Goal: Task Accomplishment & Management: Use online tool/utility

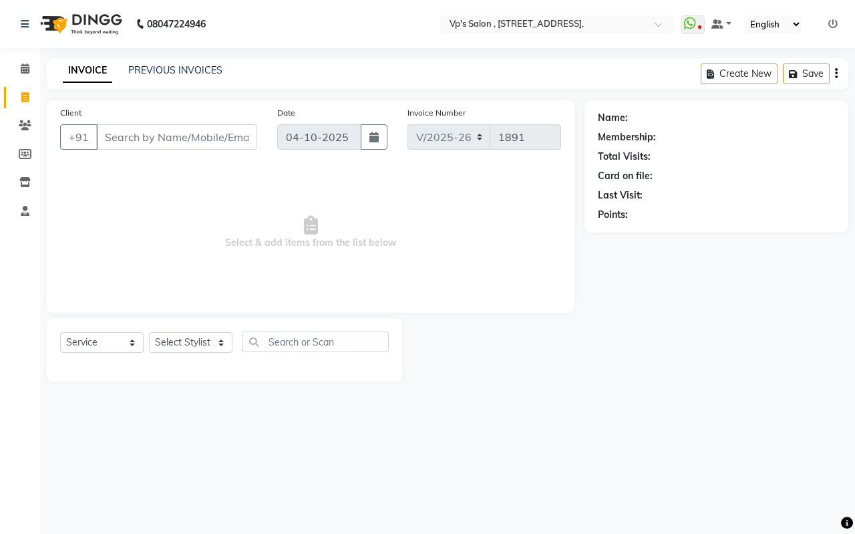
select select "4917"
select select "service"
click at [134, 140] on input "Client" at bounding box center [176, 136] width 161 height 25
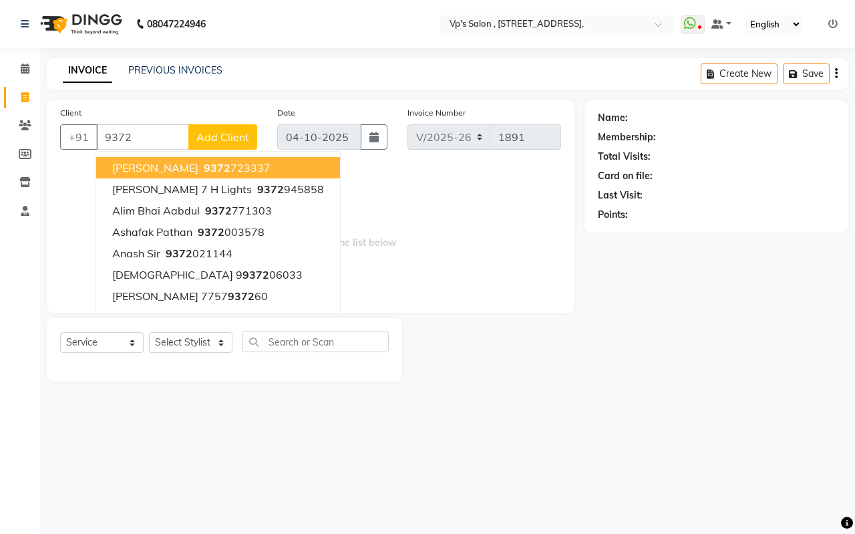
drag, startPoint x: 185, startPoint y: 171, endPoint x: 181, endPoint y: 140, distance: 31.0
click at [184, 155] on ngb-typeahead-window "Vikram Di Sir 9372 723337 [PERSON_NAME] 7 H Lights 9372 945858 alim bhai aabdul…" at bounding box center [218, 264] width 245 height 226
click at [204, 166] on span "9372" at bounding box center [217, 167] width 27 height 13
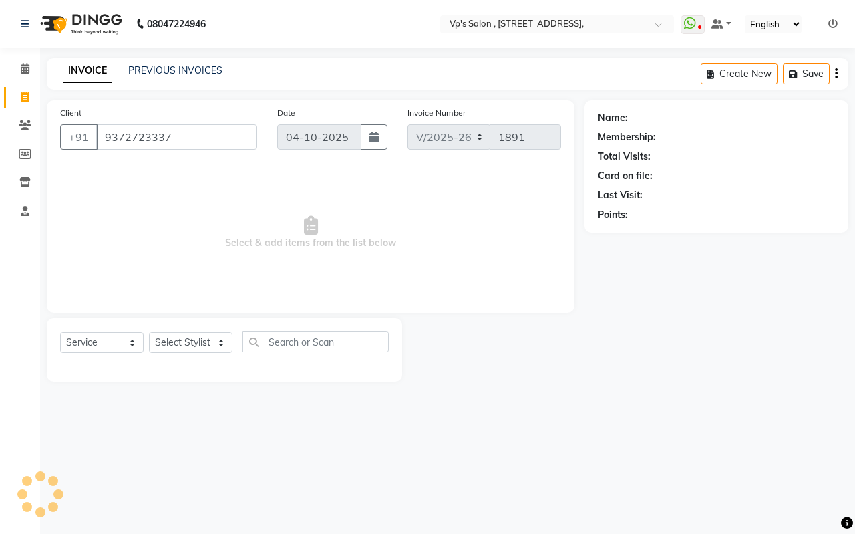
type input "9372723337"
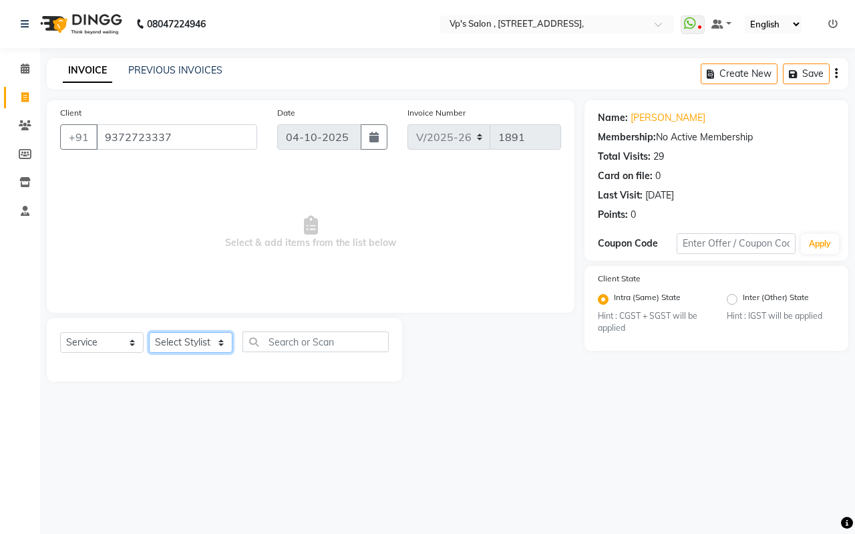
click at [201, 345] on select "Select Stylist [PERSON_NAME] [PERSON_NAME] [PERSON_NAME] [PERSON_NAME] priyanka…" at bounding box center [191, 342] width 84 height 21
select select "30153"
click at [149, 332] on select "Select Stylist [PERSON_NAME] [PERSON_NAME] [PERSON_NAME] [PERSON_NAME] priyanka…" at bounding box center [191, 342] width 84 height 21
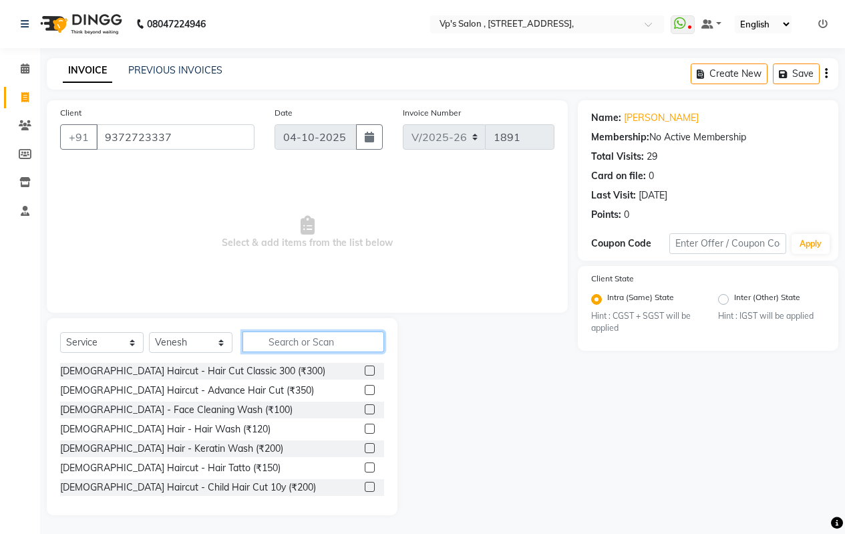
click at [287, 340] on input "text" at bounding box center [314, 341] width 142 height 21
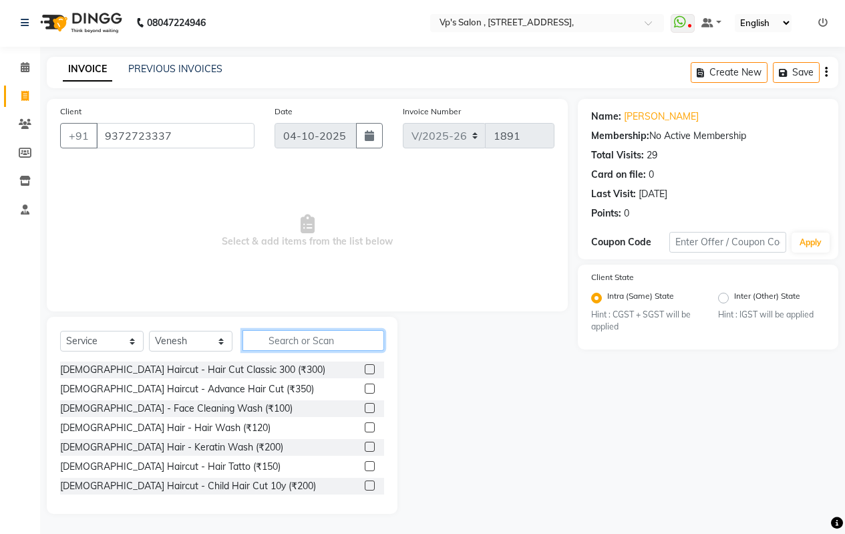
click at [295, 341] on input "text" at bounding box center [314, 340] width 142 height 21
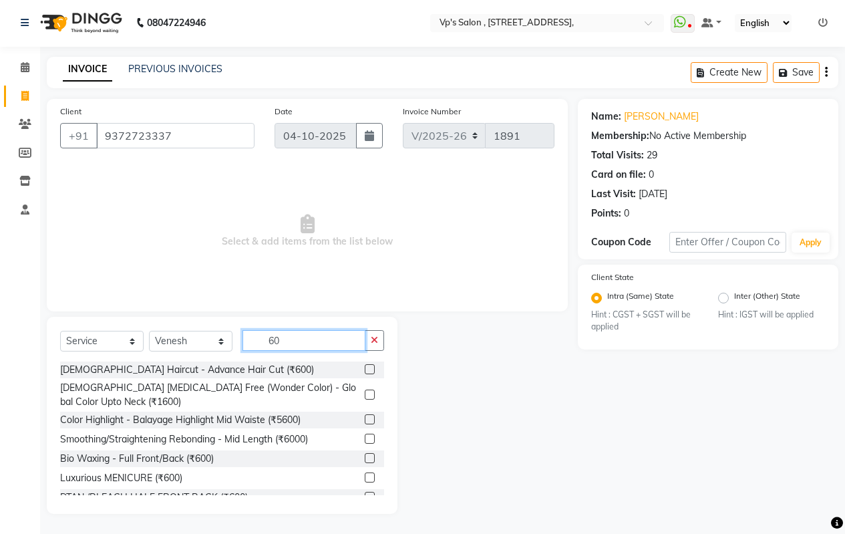
type input "6"
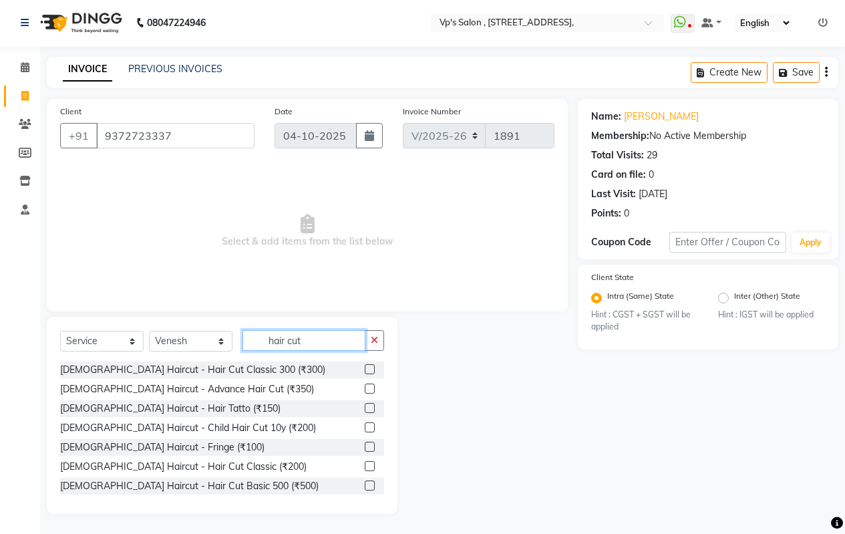
type input "hair cut"
click at [365, 369] on label at bounding box center [370, 369] width 10 height 10
click at [365, 369] on input "checkbox" at bounding box center [369, 369] width 9 height 9
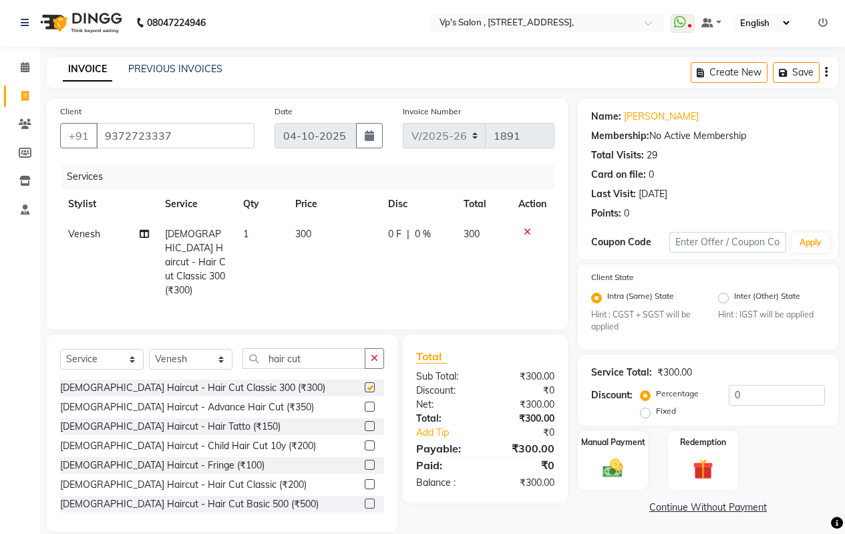
checkbox input "false"
click at [337, 239] on td "300" at bounding box center [333, 262] width 93 height 86
select select "30153"
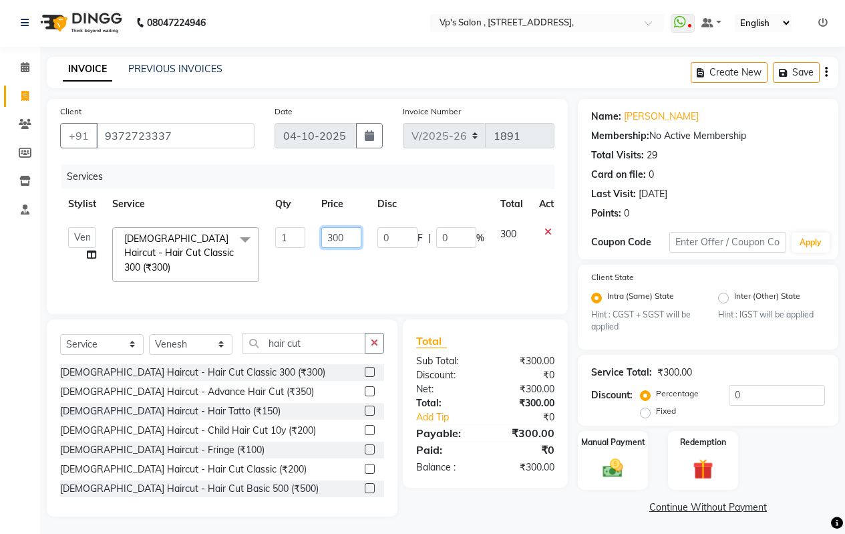
click at [341, 239] on input "300" at bounding box center [341, 237] width 40 height 21
type input "400"
click at [414, 275] on td "0 F | 0 %" at bounding box center [430, 254] width 123 height 71
select select "30153"
drag, startPoint x: 325, startPoint y: 342, endPoint x: 333, endPoint y: 334, distance: 11.8
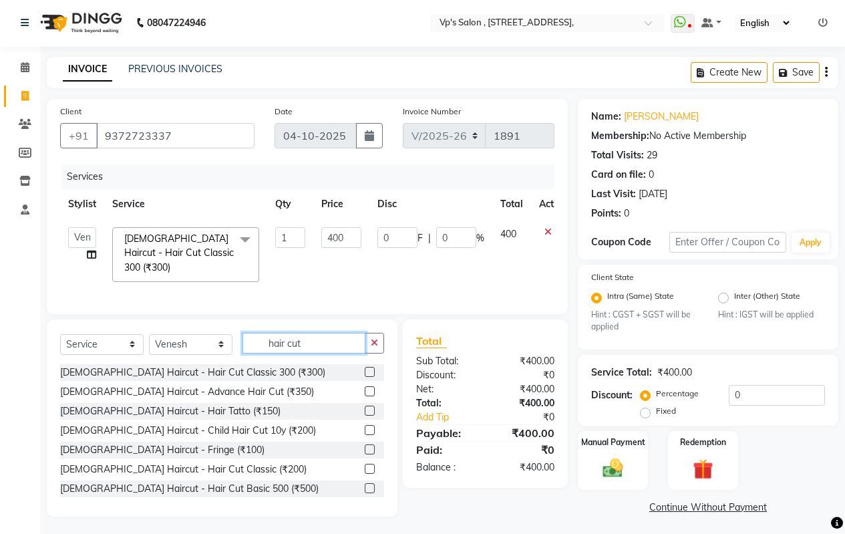
click at [325, 341] on input "hair cut" at bounding box center [304, 343] width 123 height 21
type input "h"
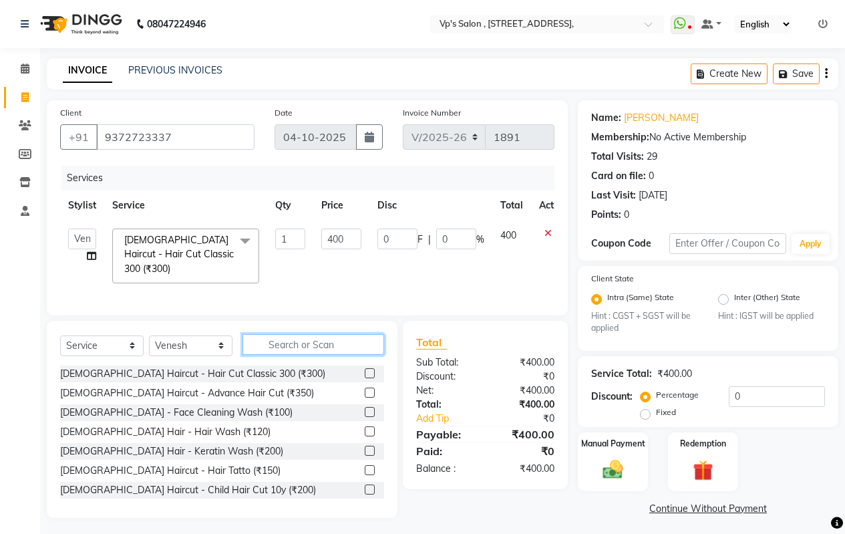
scroll to position [5, 0]
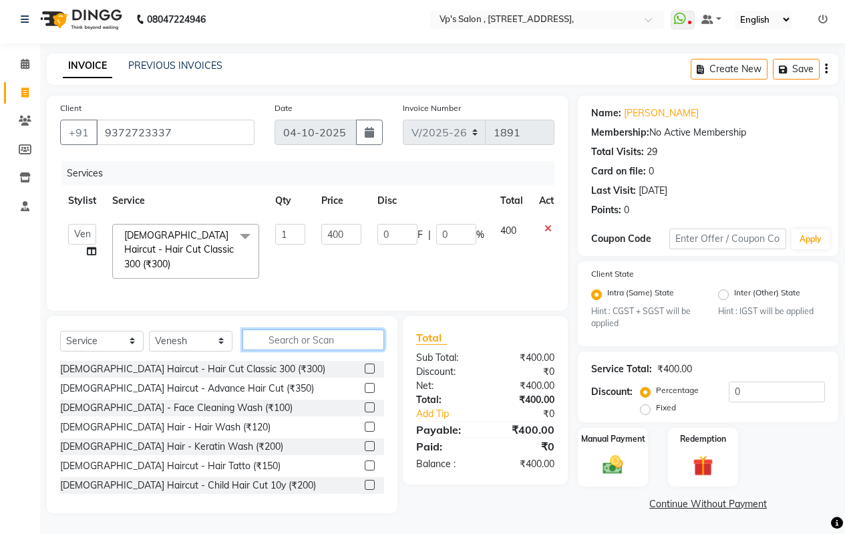
click at [302, 339] on input "text" at bounding box center [314, 339] width 142 height 21
click at [261, 341] on input "text" at bounding box center [314, 339] width 142 height 21
drag, startPoint x: 267, startPoint y: 330, endPoint x: 278, endPoint y: 337, distance: 13.5
click at [278, 337] on input "text" at bounding box center [314, 339] width 142 height 21
click at [293, 342] on input "text" at bounding box center [314, 339] width 142 height 21
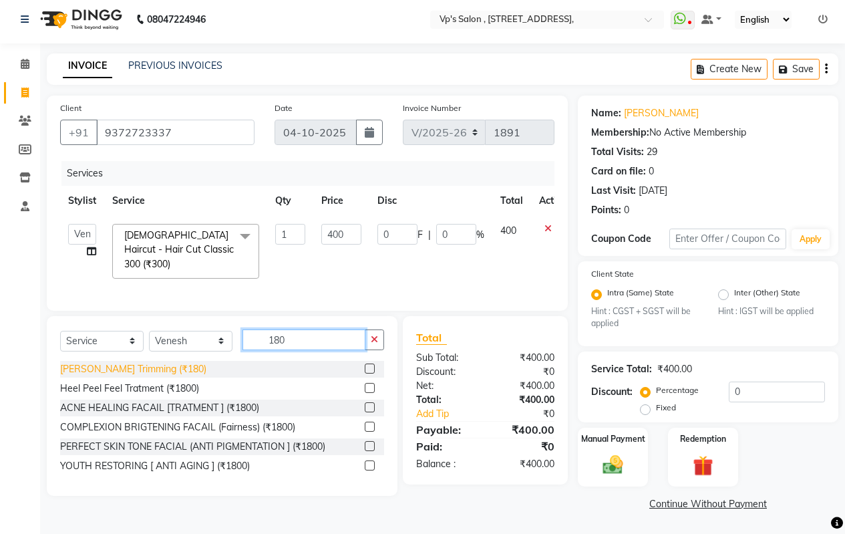
type input "180"
click at [165, 369] on div "[PERSON_NAME] Trimming (₹180)" at bounding box center [133, 369] width 146 height 14
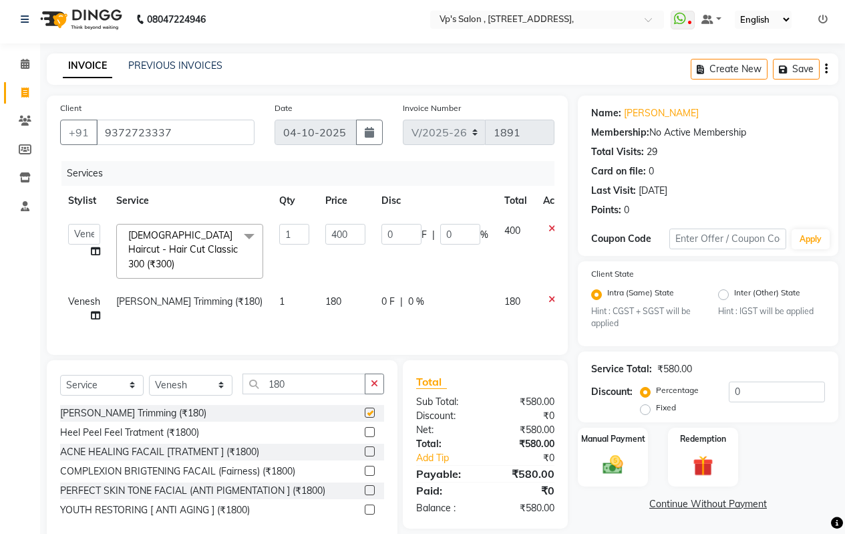
checkbox input "false"
click at [350, 287] on td "180" at bounding box center [345, 309] width 56 height 44
select select "30153"
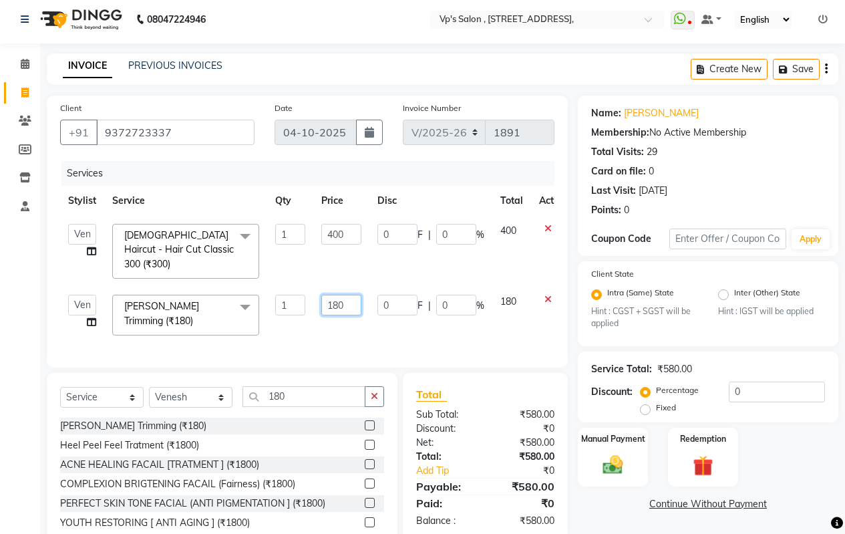
click at [357, 295] on input "180" at bounding box center [341, 305] width 40 height 21
type input "1"
type input "200"
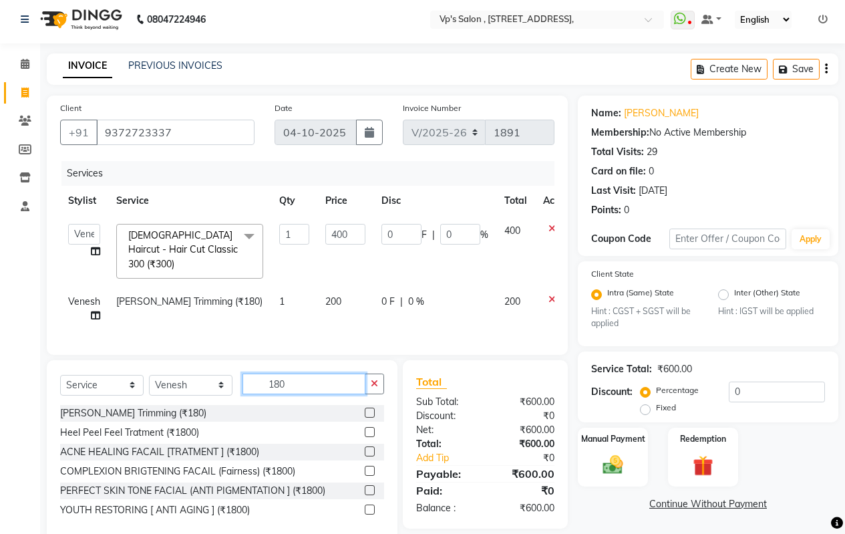
click at [293, 396] on div "Select Service Product Membership Package Voucher Prepaid Gift Card Select Styl…" at bounding box center [222, 389] width 324 height 31
type input "1"
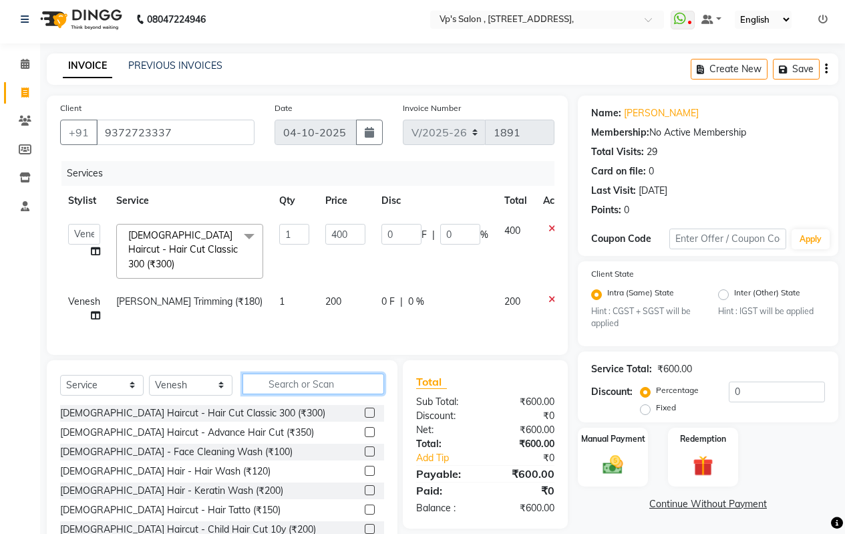
click at [260, 380] on input "text" at bounding box center [314, 384] width 142 height 21
click at [267, 382] on input "text" at bounding box center [314, 384] width 142 height 21
click at [283, 380] on input "text" at bounding box center [314, 384] width 142 height 21
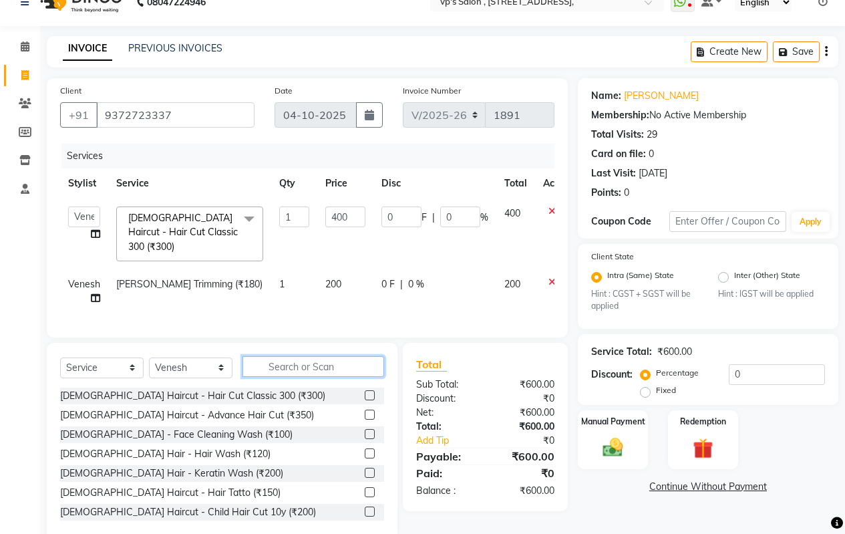
scroll to position [44, 0]
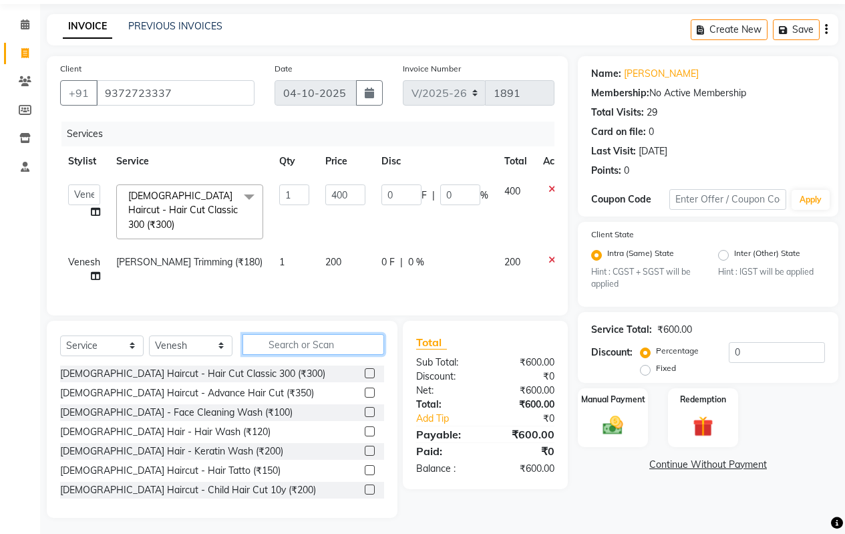
click at [284, 337] on input "text" at bounding box center [314, 344] width 142 height 21
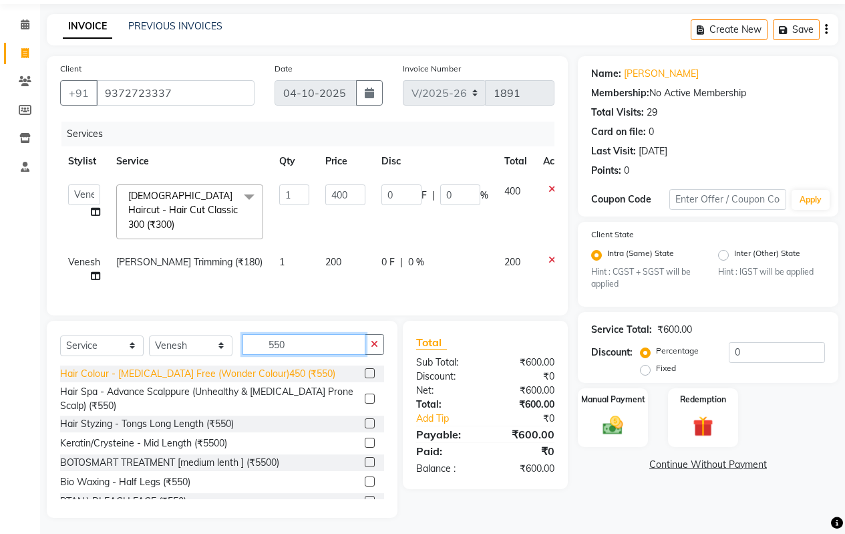
type input "550"
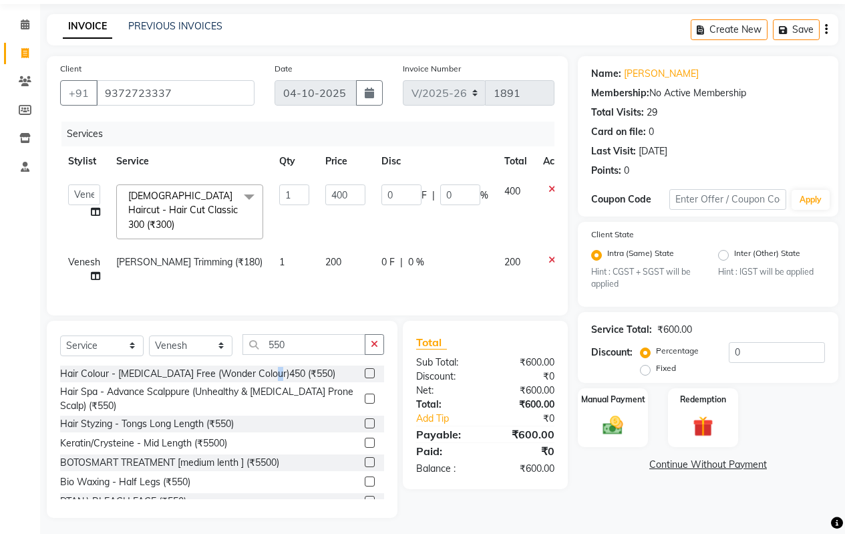
drag, startPoint x: 273, startPoint y: 371, endPoint x: 279, endPoint y: 366, distance: 7.1
click at [278, 369] on div "Hair Colour - [MEDICAL_DATA] Free (Wonder Colour)450 (₹550)" at bounding box center [197, 374] width 275 height 14
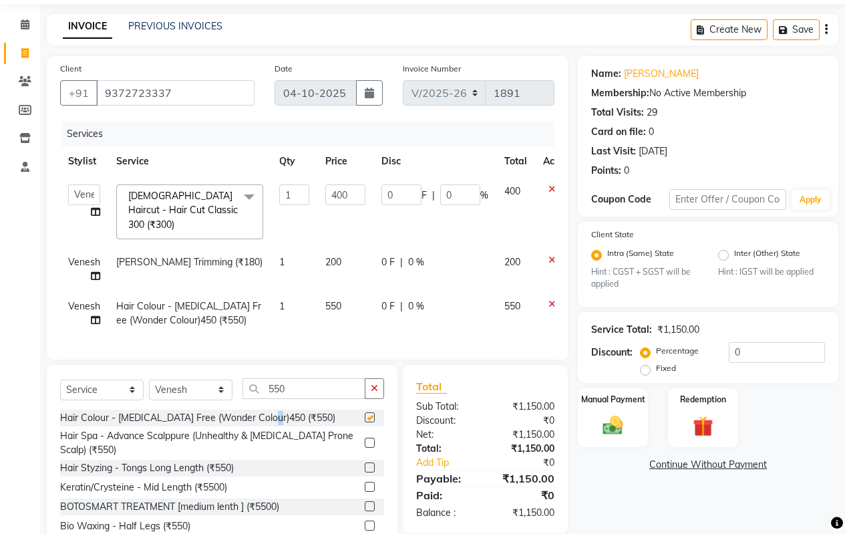
checkbox input "false"
click at [338, 300] on span "550" at bounding box center [333, 306] width 16 height 12
select select "30153"
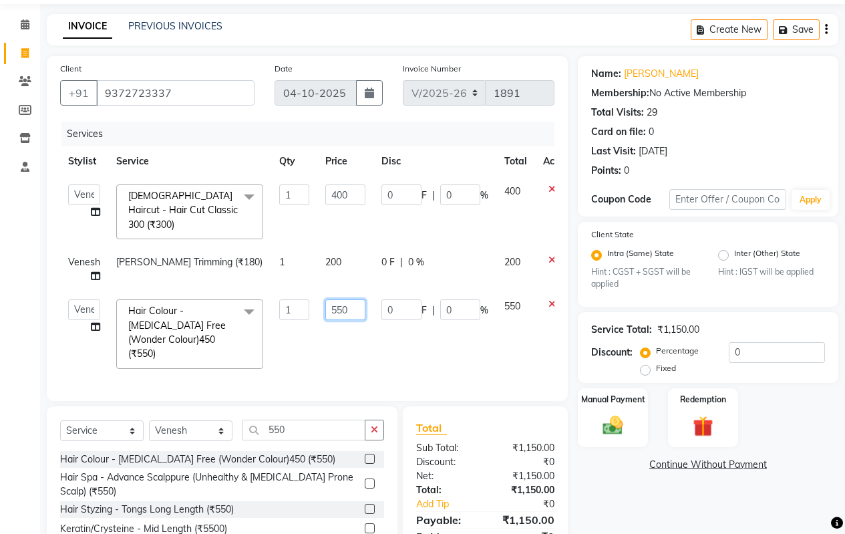
click at [354, 299] on input "550" at bounding box center [345, 309] width 40 height 21
type input "5"
type input "650"
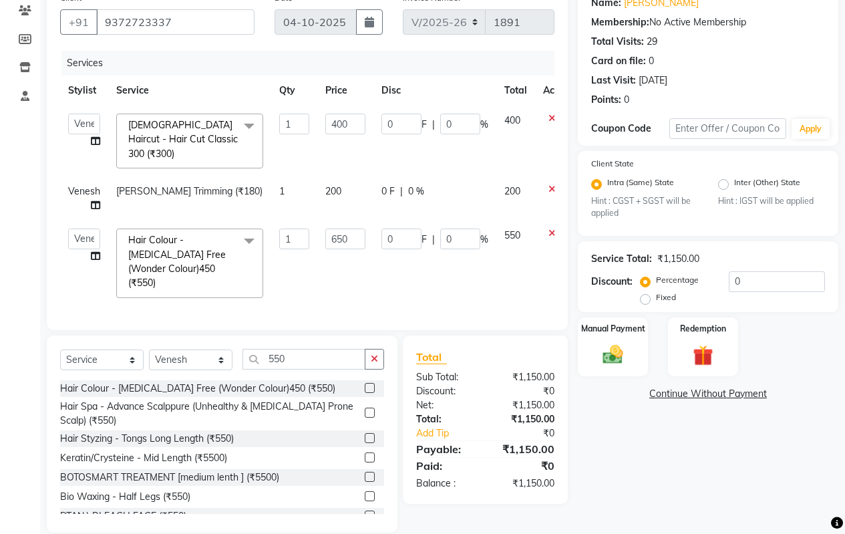
click at [648, 466] on div "Name: [PERSON_NAME] Sir Membership: No Active Membership Total Visits: 29 Card …" at bounding box center [713, 258] width 271 height 547
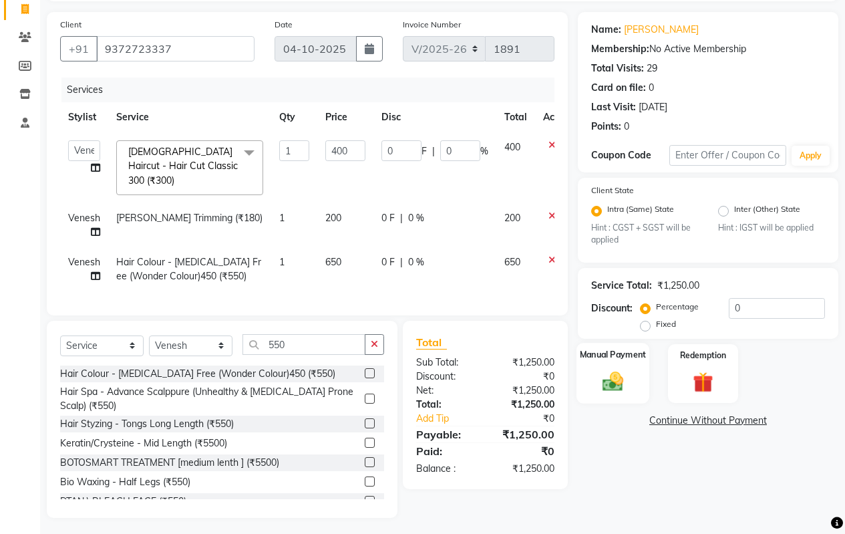
click at [609, 384] on img at bounding box center [613, 381] width 34 height 24
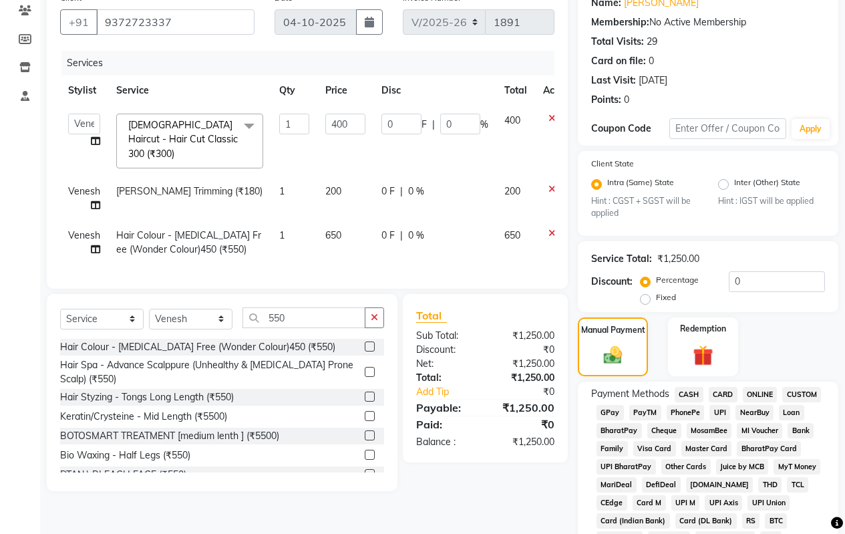
scroll to position [182, 0]
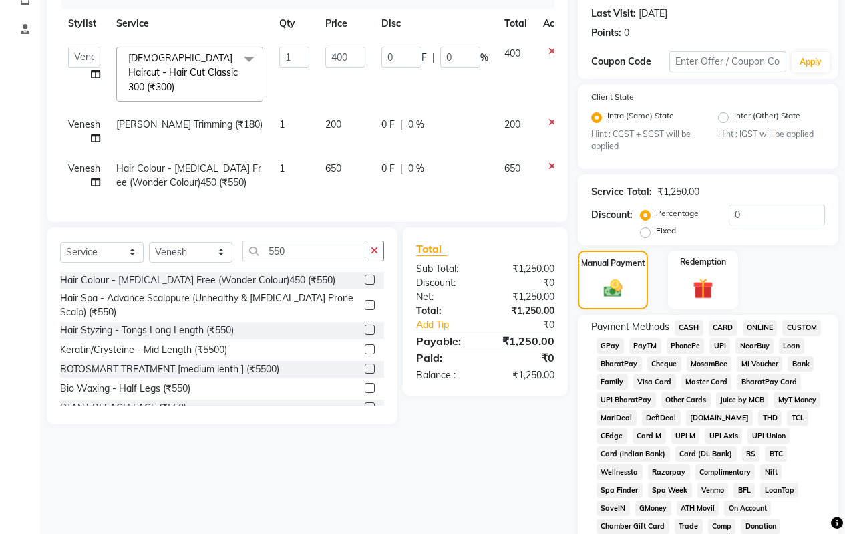
click at [766, 325] on span "ONLINE" at bounding box center [760, 327] width 35 height 15
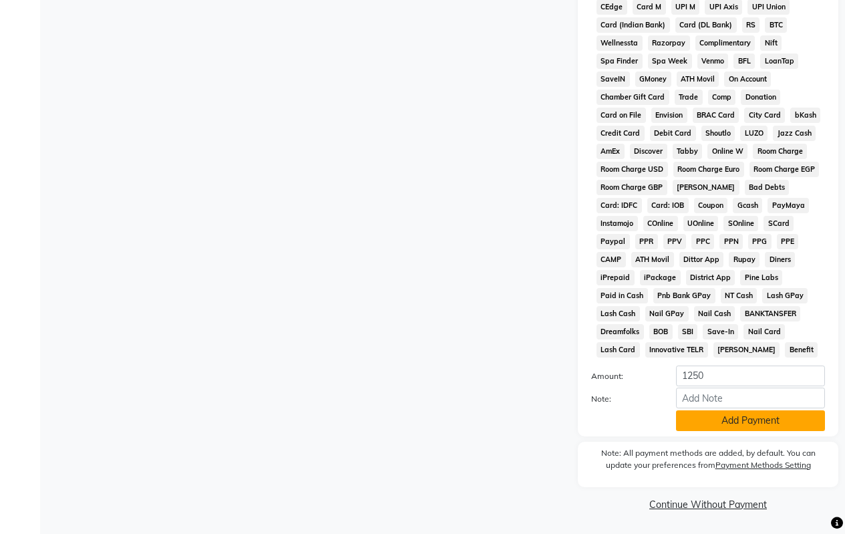
scroll to position [611, 0]
click at [725, 418] on button "Add Payment" at bounding box center [750, 420] width 149 height 21
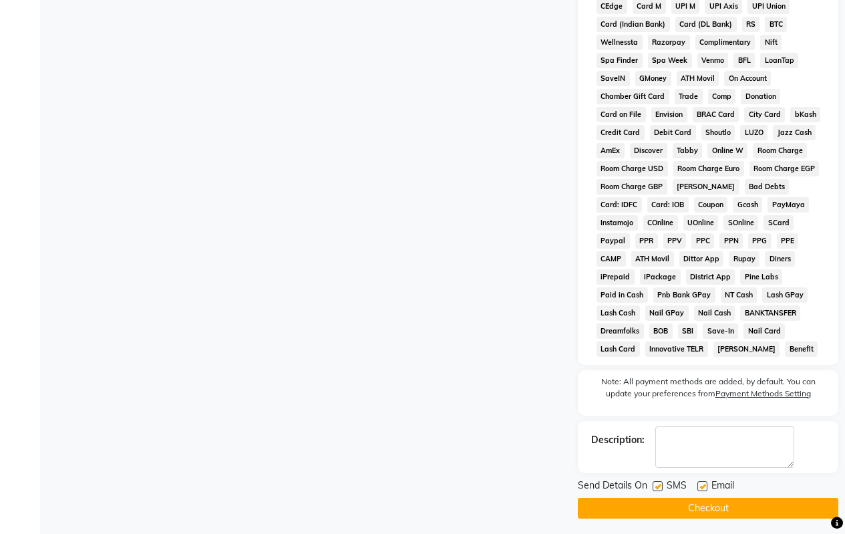
click at [718, 498] on button "Checkout" at bounding box center [708, 508] width 261 height 21
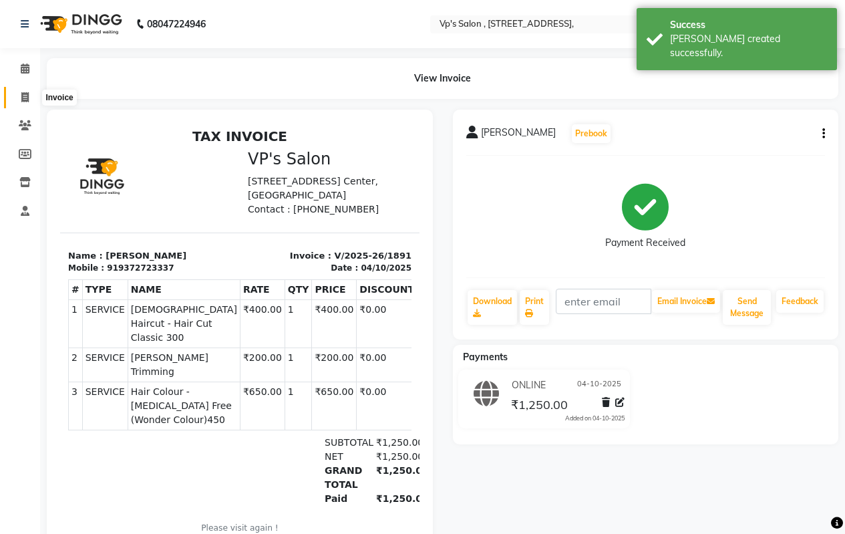
click at [21, 99] on icon at bounding box center [24, 97] width 7 height 10
select select "service"
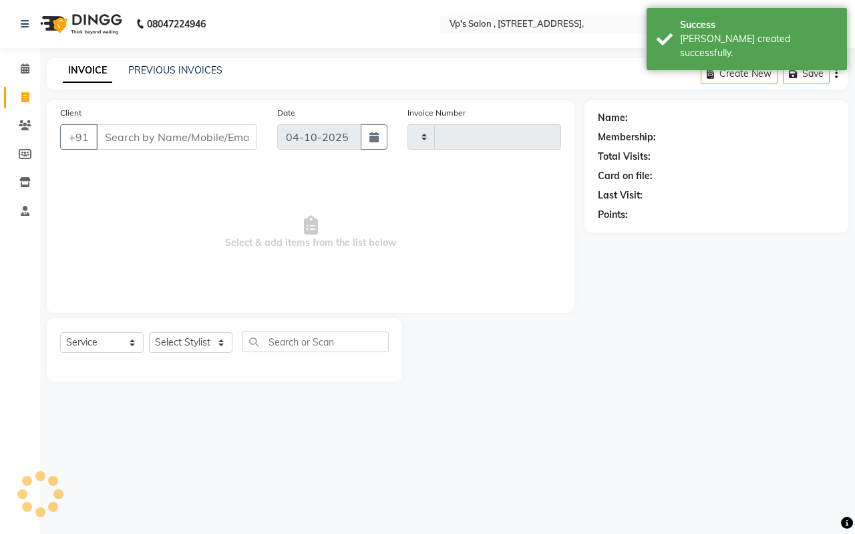
type input "1892"
select select "4917"
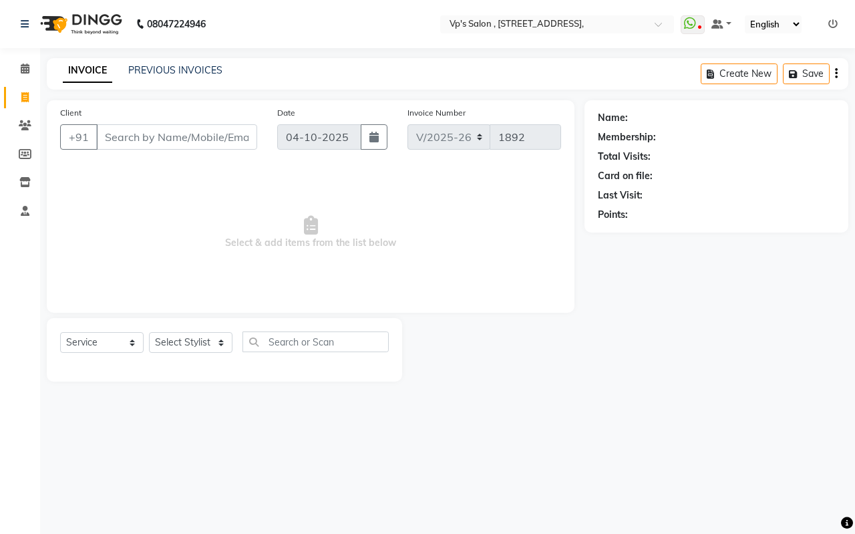
click at [151, 145] on input "Client" at bounding box center [176, 136] width 161 height 25
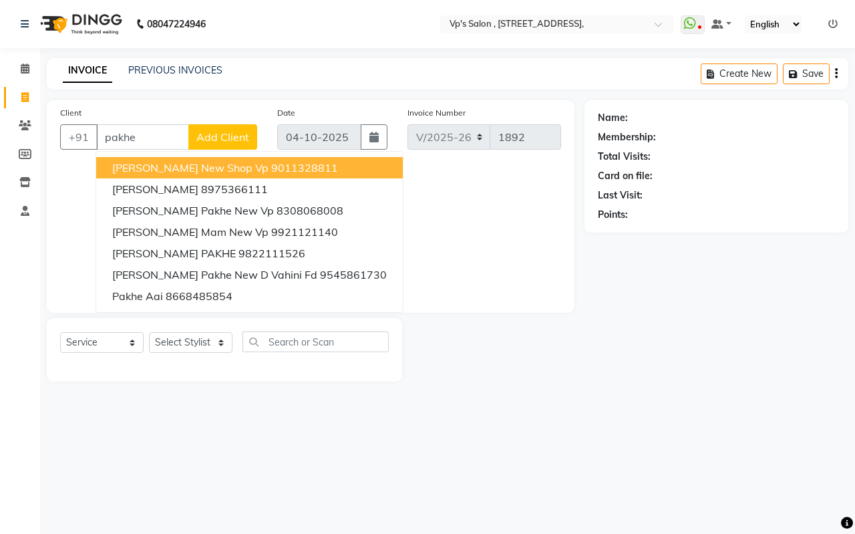
click at [153, 140] on input "pakhe" at bounding box center [142, 136] width 93 height 25
click at [168, 168] on span "[PERSON_NAME] New Shop Vp" at bounding box center [190, 167] width 156 height 13
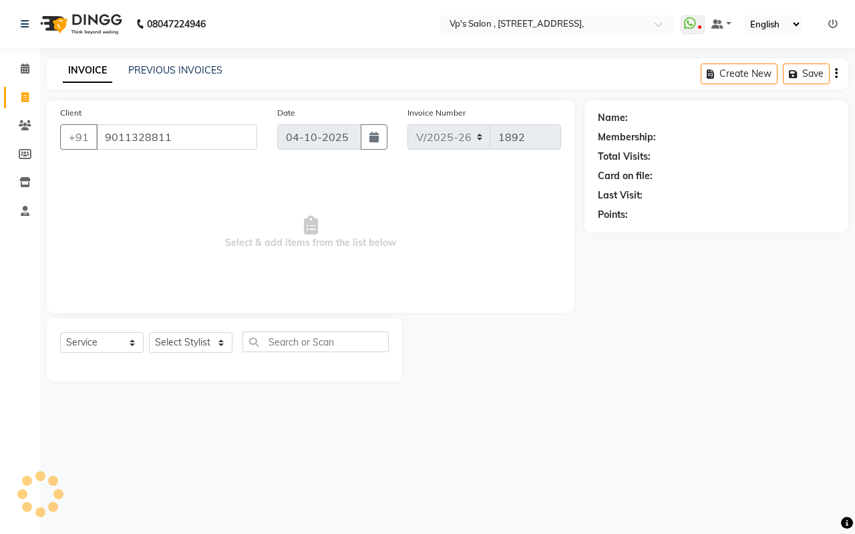
type input "9011328811"
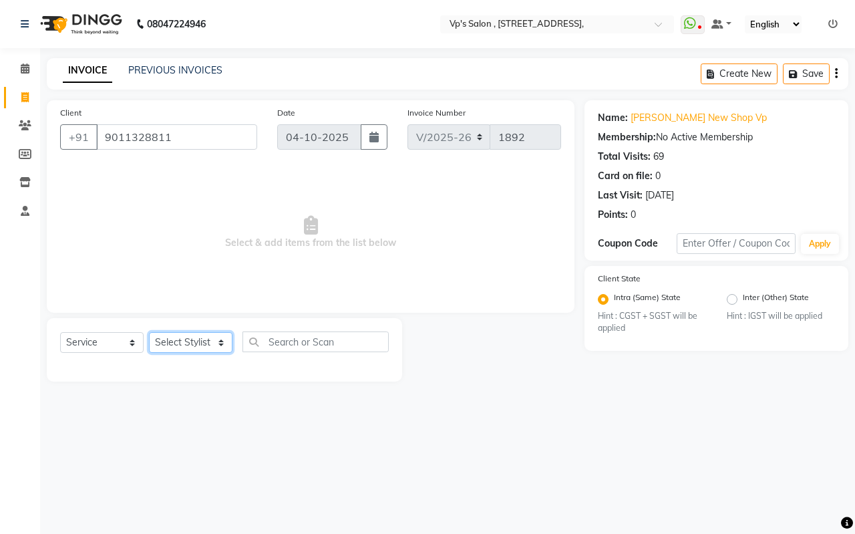
click at [196, 336] on select "Select Stylist [PERSON_NAME] [PERSON_NAME] [PERSON_NAME] [PERSON_NAME] priyanka…" at bounding box center [191, 342] width 84 height 21
select select "67086"
click at [149, 332] on select "Select Stylist [PERSON_NAME] [PERSON_NAME] [PERSON_NAME] [PERSON_NAME] priyanka…" at bounding box center [191, 342] width 84 height 21
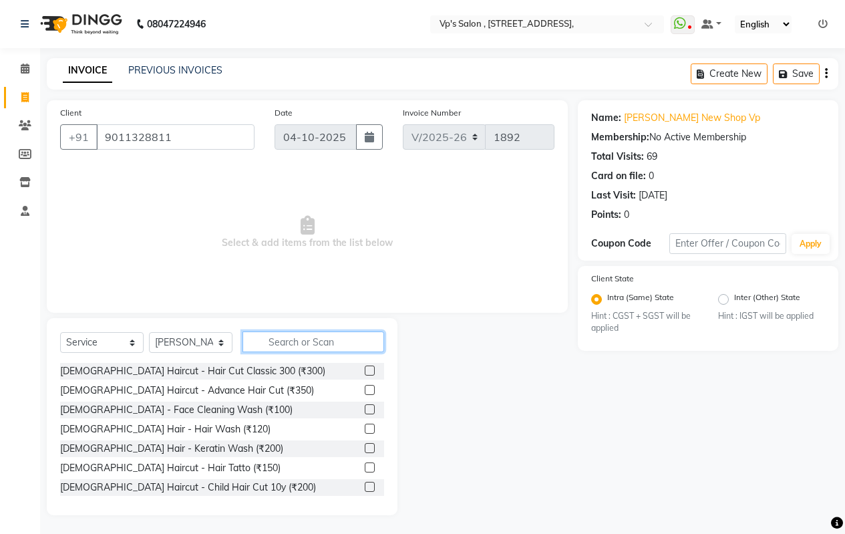
click at [266, 336] on input "text" at bounding box center [314, 341] width 142 height 21
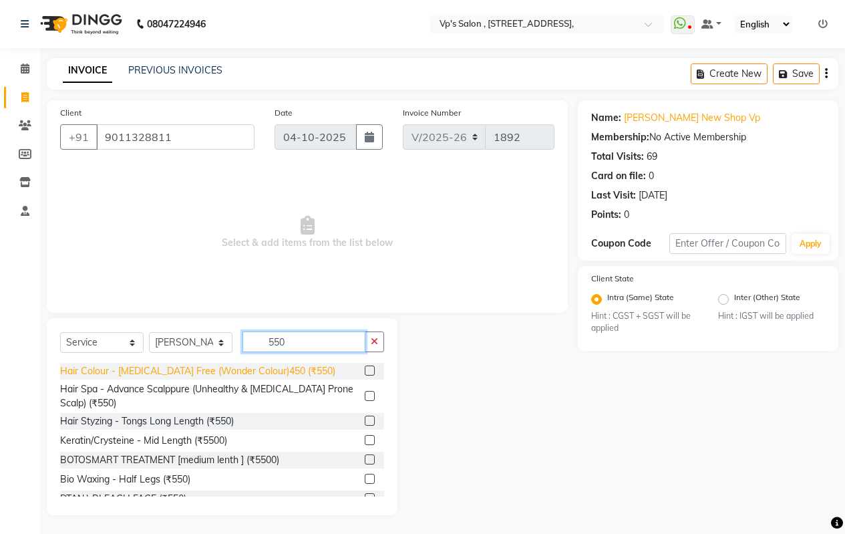
type input "550"
click at [262, 368] on div "Hair Colour - [MEDICAL_DATA] Free (Wonder Colour)450 (₹550)" at bounding box center [197, 371] width 275 height 14
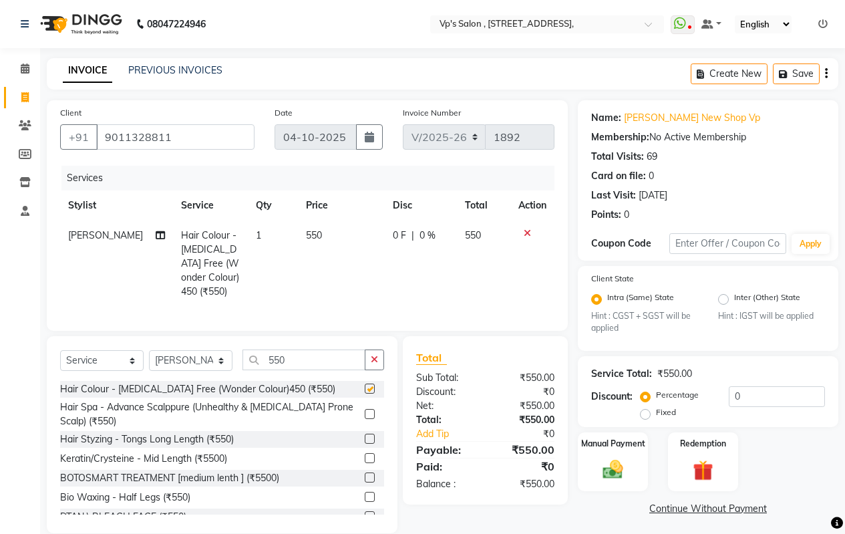
checkbox input "false"
click at [301, 363] on input "550" at bounding box center [304, 359] width 123 height 21
type input "5"
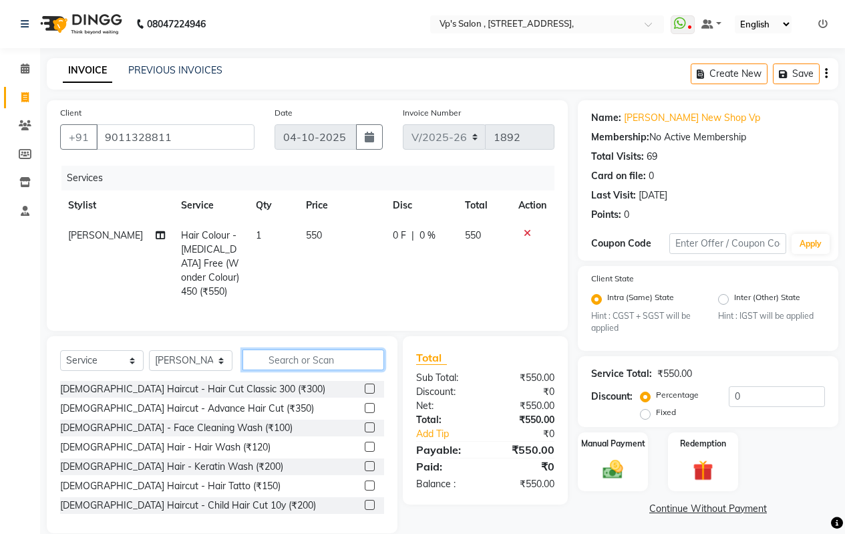
click at [259, 370] on input "text" at bounding box center [314, 359] width 142 height 21
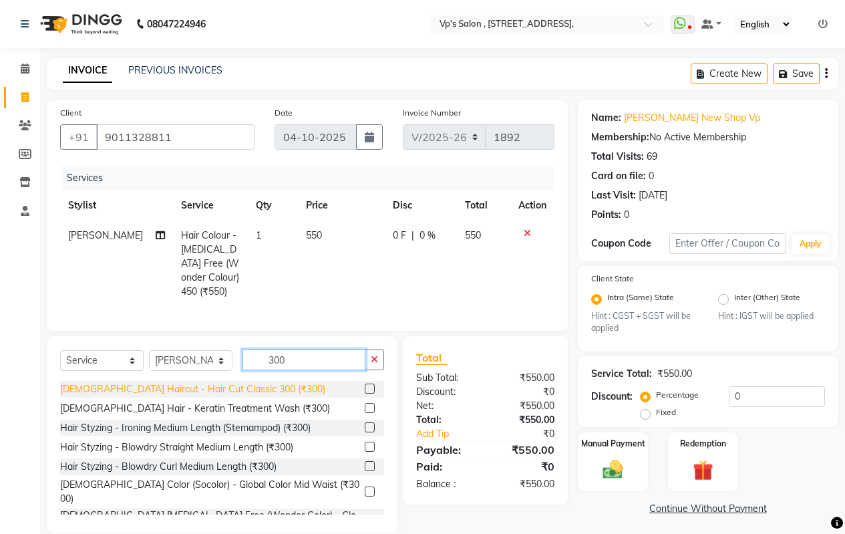
type input "300"
click at [218, 396] on div "[DEMOGRAPHIC_DATA] Haircut - Hair Cut Classic 300 (₹300)" at bounding box center [192, 389] width 265 height 14
checkbox input "false"
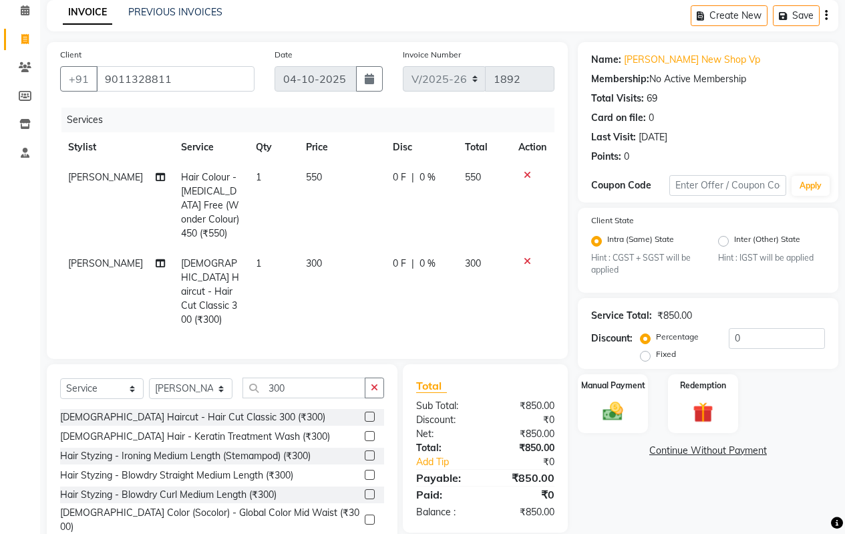
scroll to position [88, 0]
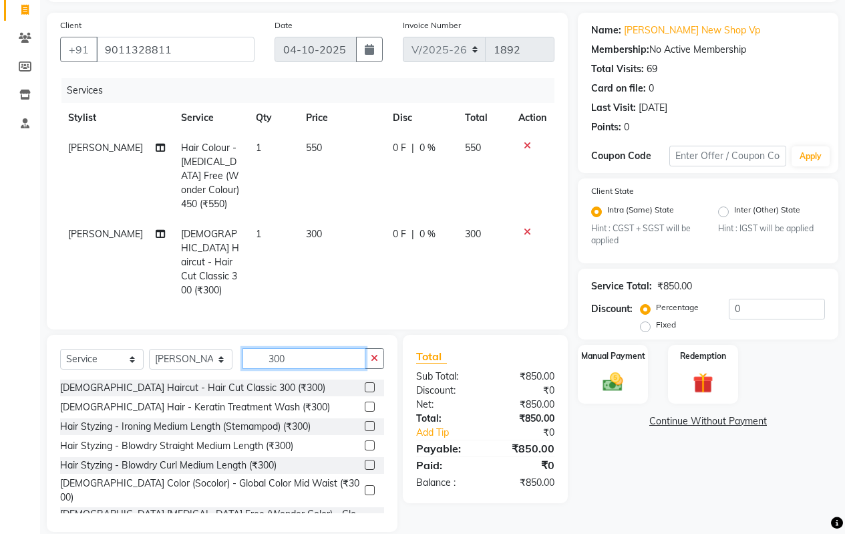
click at [301, 348] on input "300" at bounding box center [304, 358] width 123 height 21
type input "3"
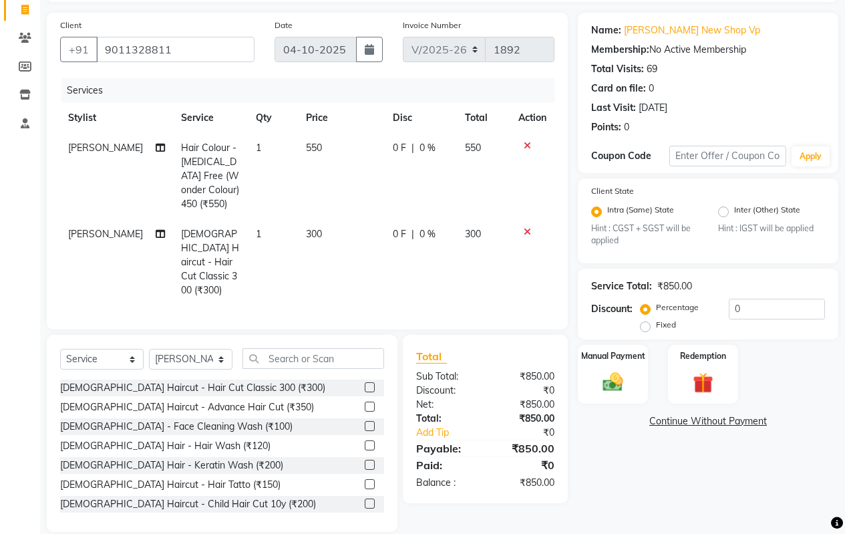
click at [80, 231] on span "[PERSON_NAME]" at bounding box center [105, 234] width 75 height 12
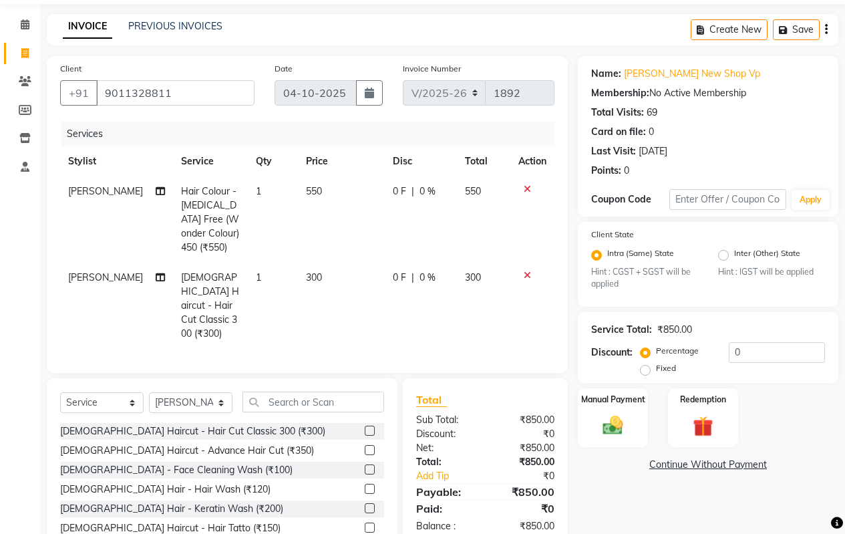
select select "67086"
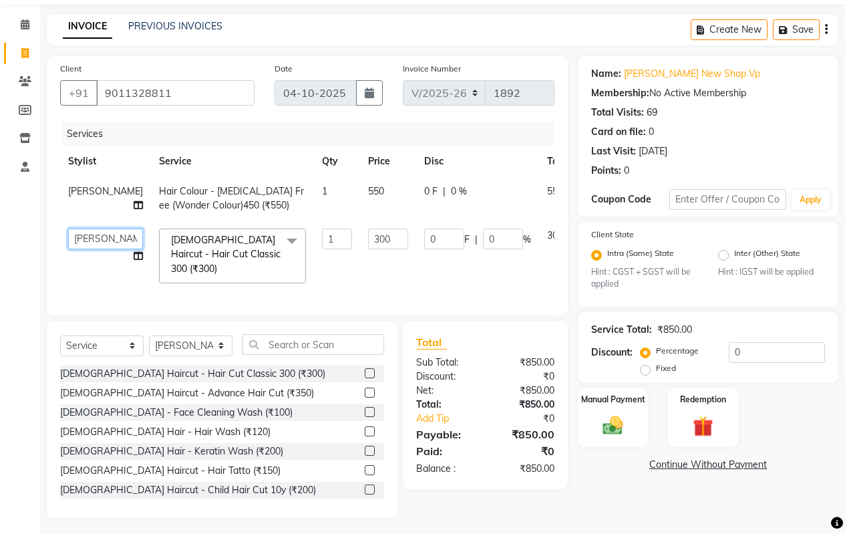
click at [80, 244] on select "[PERSON_NAME] [PERSON_NAME] [PERSON_NAME] [PERSON_NAME] priyanka [PERSON_NAME] …" at bounding box center [105, 239] width 75 height 21
click at [635, 472] on div "Name: [PERSON_NAME] New Shop Vp Membership: No Active Membership Total Visits: …" at bounding box center [713, 287] width 271 height 462
click at [626, 417] on img at bounding box center [613, 426] width 34 height 24
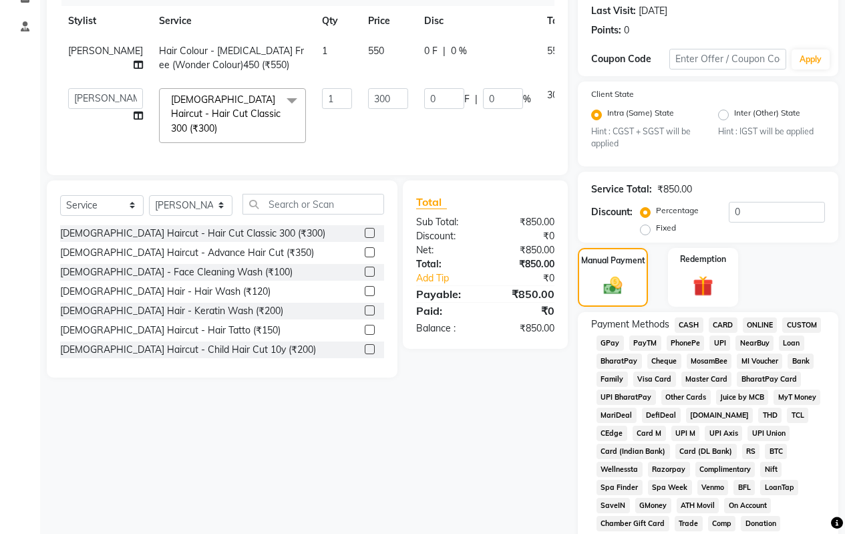
scroll to position [67, 0]
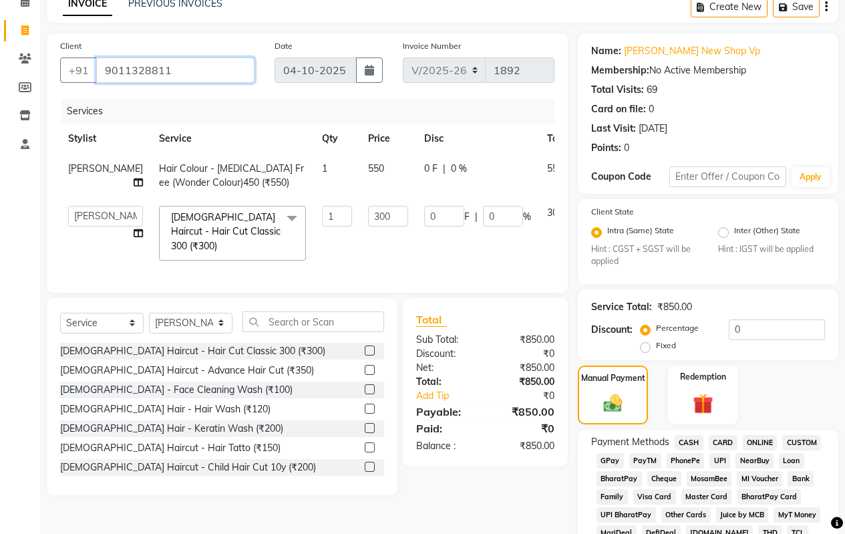
click at [210, 72] on input "9011328811" at bounding box center [175, 69] width 158 height 25
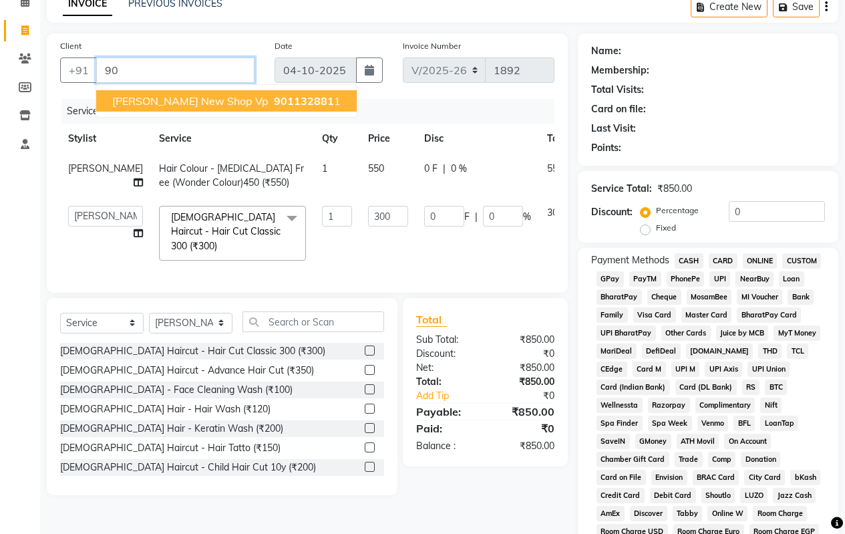
type input "9"
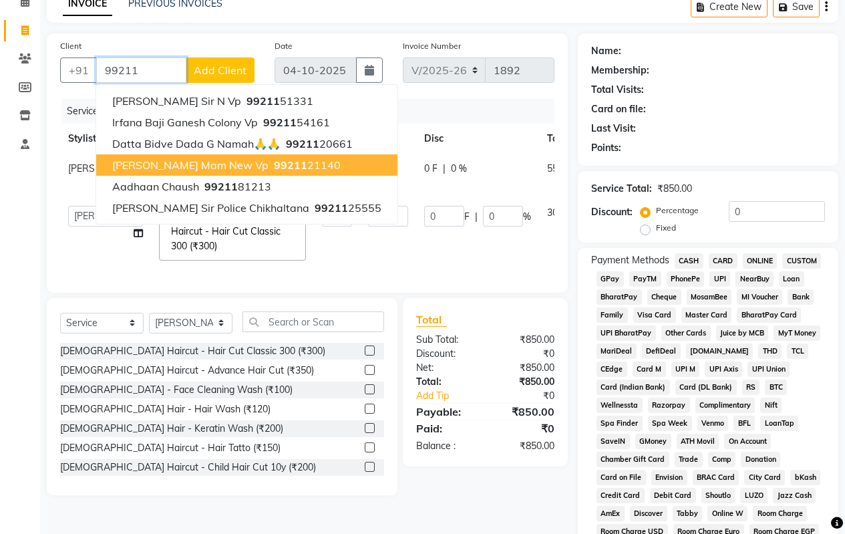
click at [212, 168] on span "[PERSON_NAME] Mam New Vp" at bounding box center [190, 164] width 156 height 13
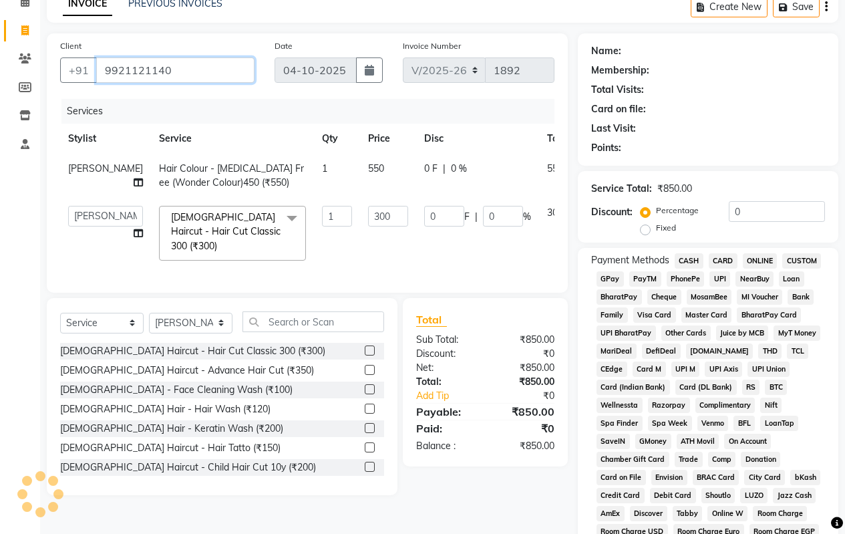
type input "9921121140"
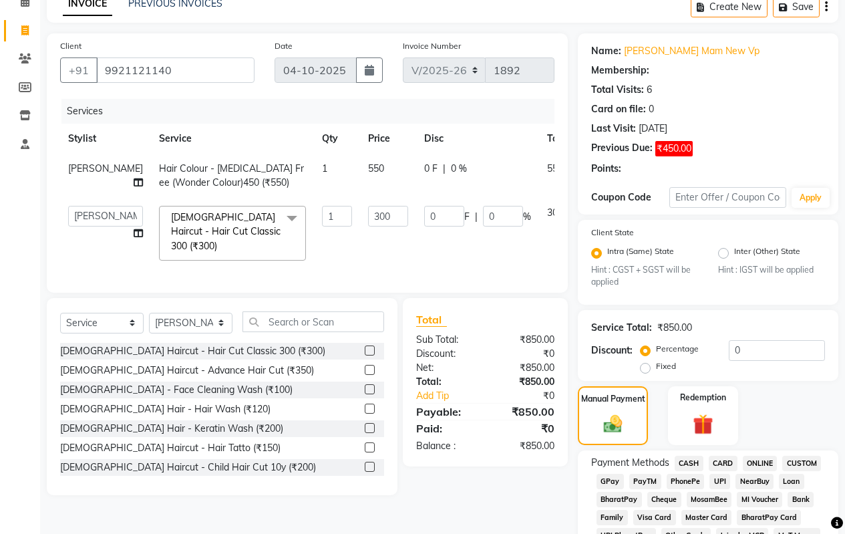
type input "60"
type input "20"
select select "1: Object"
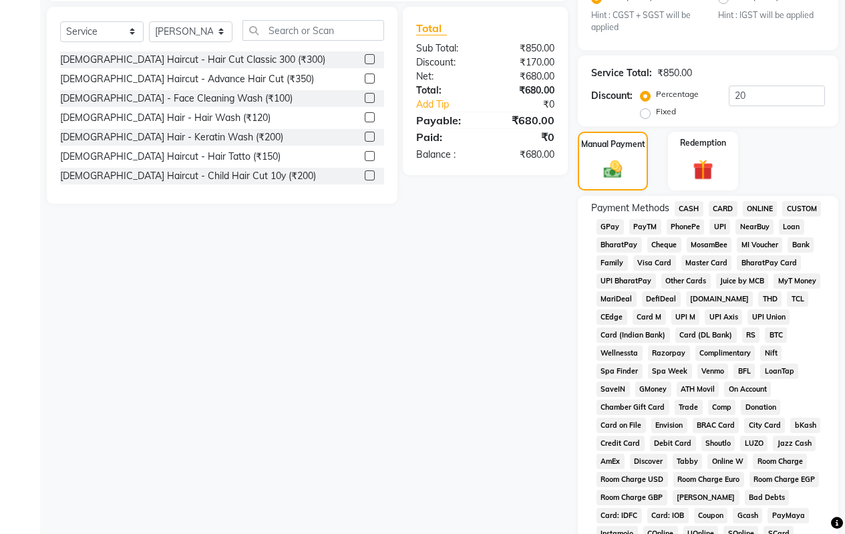
scroll to position [401, 0]
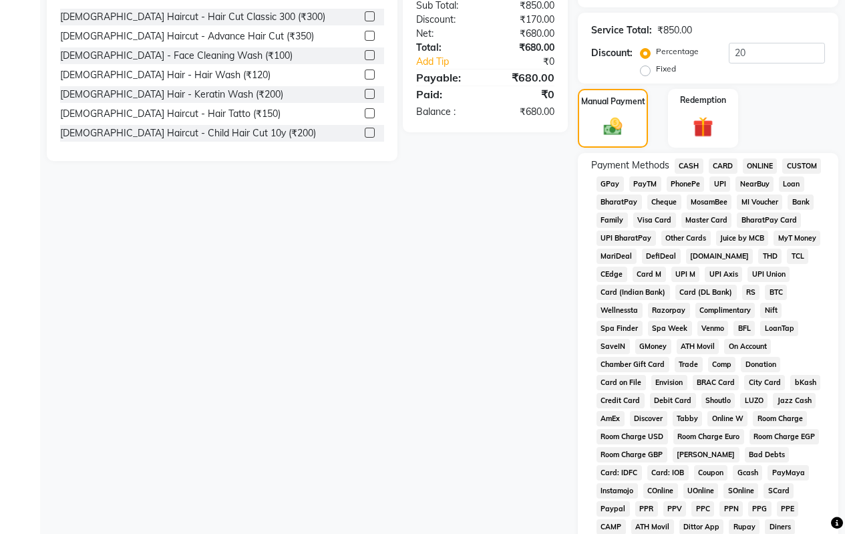
click at [468, 319] on div "Client [PHONE_NUMBER] Date [DATE] Invoice Number V/2025 V/[PHONE_NUMBER] Servic…" at bounding box center [307, 205] width 541 height 1012
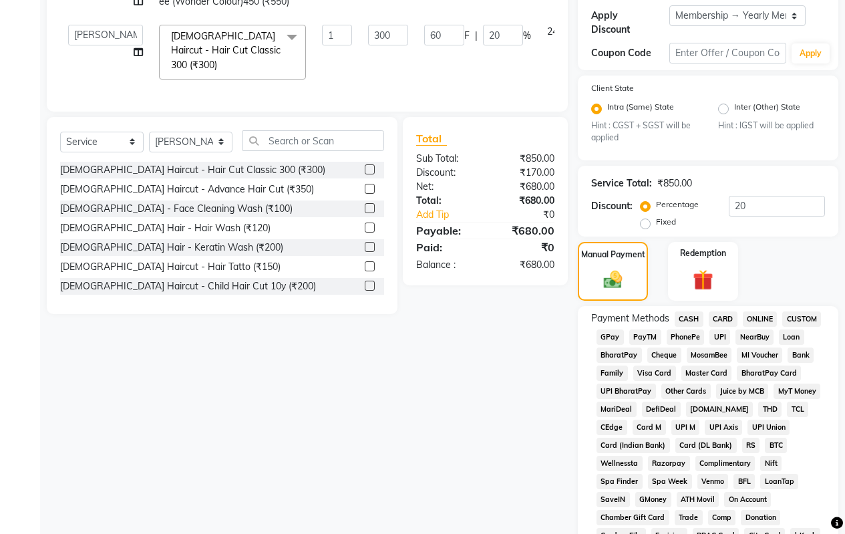
scroll to position [267, 0]
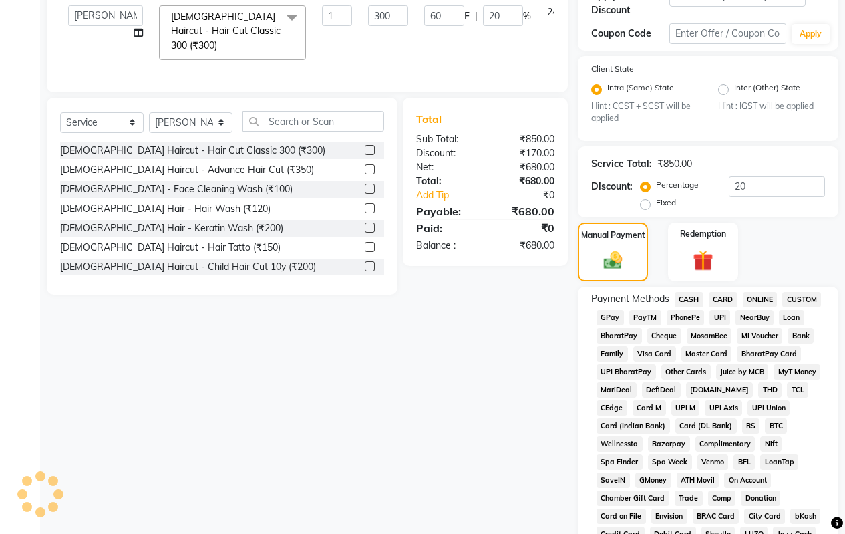
click at [764, 292] on span "ONLINE" at bounding box center [760, 299] width 35 height 15
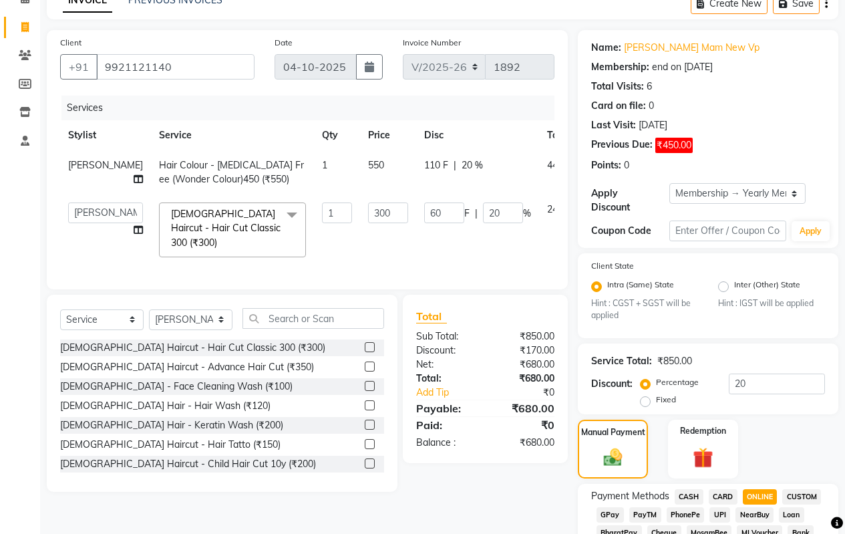
scroll to position [67, 0]
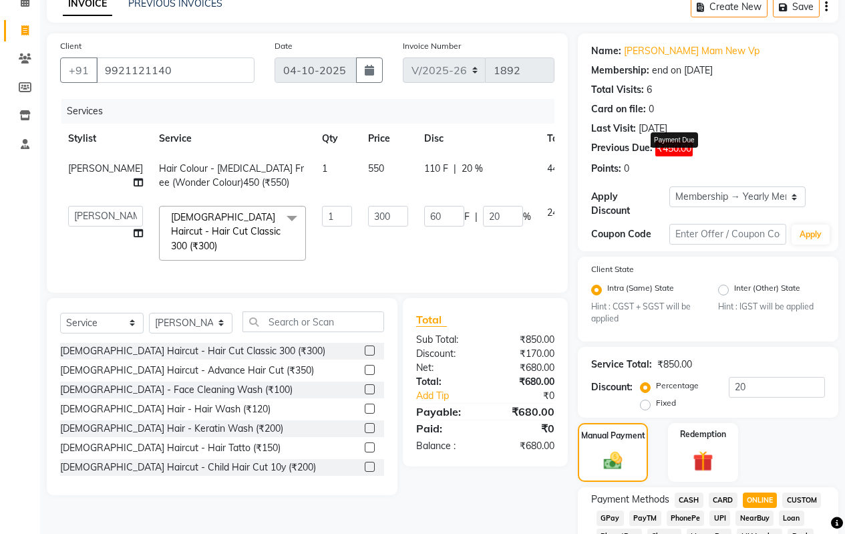
click at [678, 151] on span "₹450.00" at bounding box center [673, 148] width 37 height 15
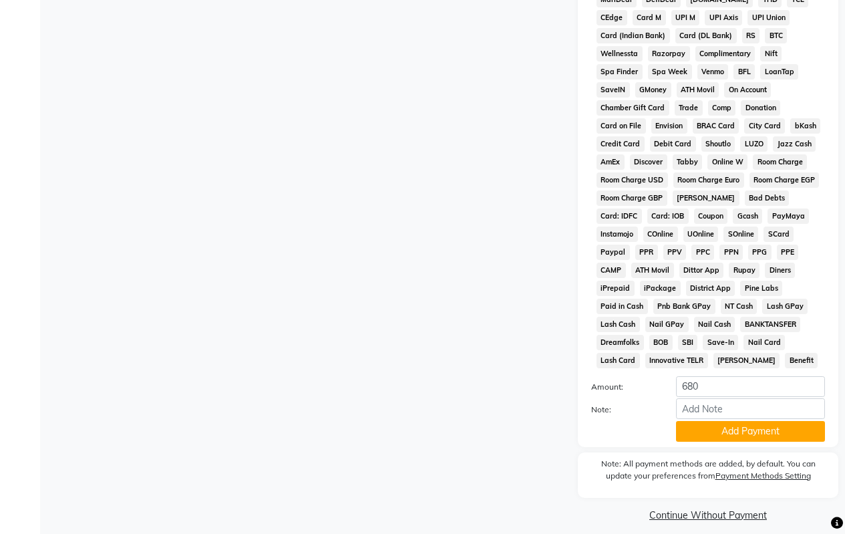
scroll to position [658, 0]
click at [701, 420] on button "Add Payment" at bounding box center [750, 430] width 149 height 21
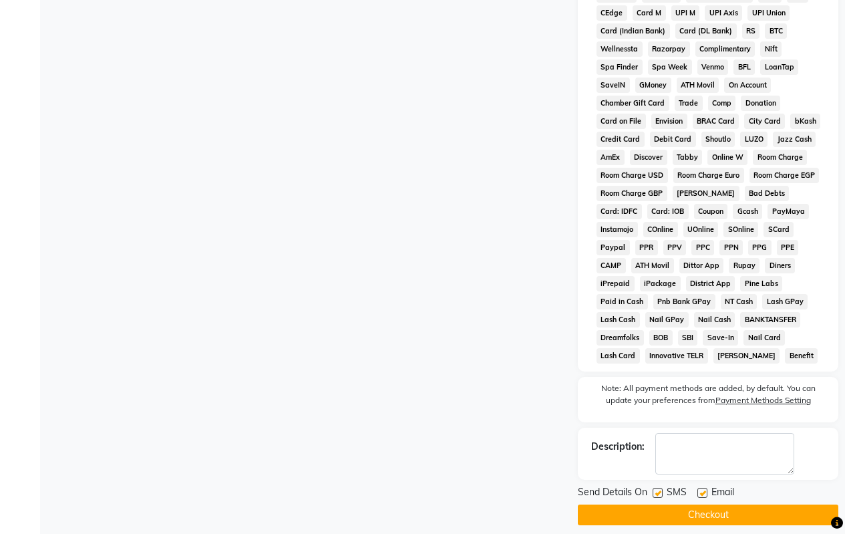
scroll to position [663, 0]
click at [653, 504] on button "Checkout" at bounding box center [708, 514] width 261 height 21
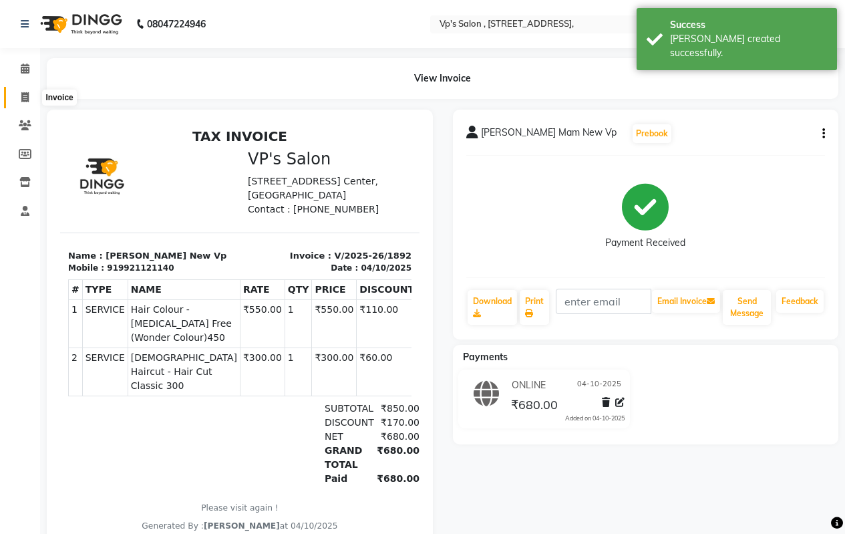
click at [26, 96] on icon at bounding box center [24, 97] width 7 height 10
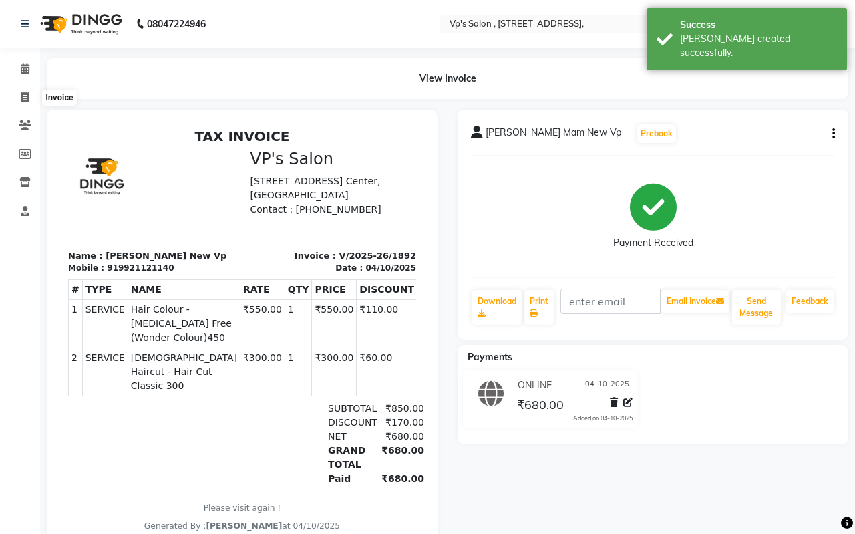
select select "service"
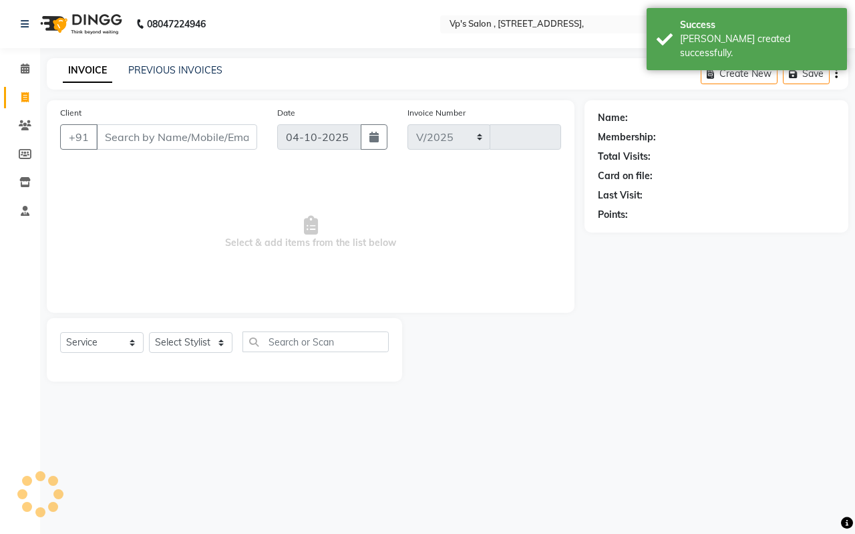
select select "4917"
type input "1893"
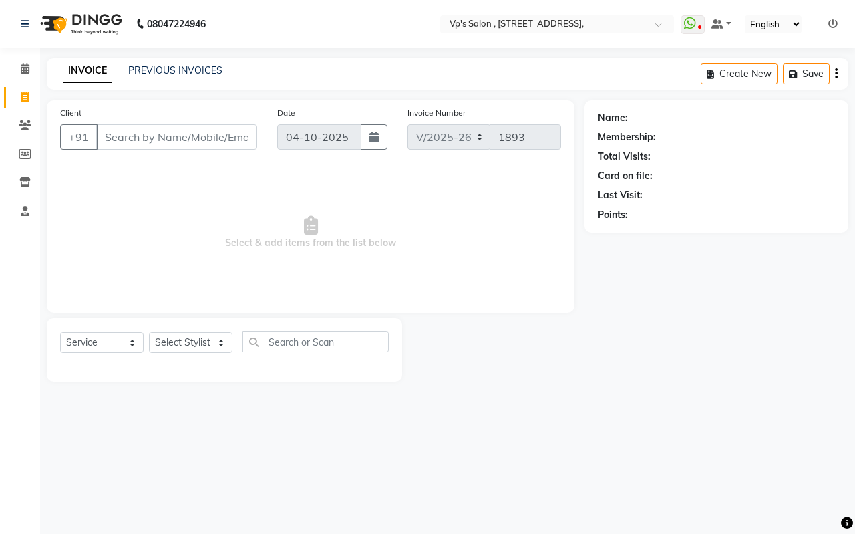
click at [833, 21] on icon at bounding box center [833, 23] width 9 height 9
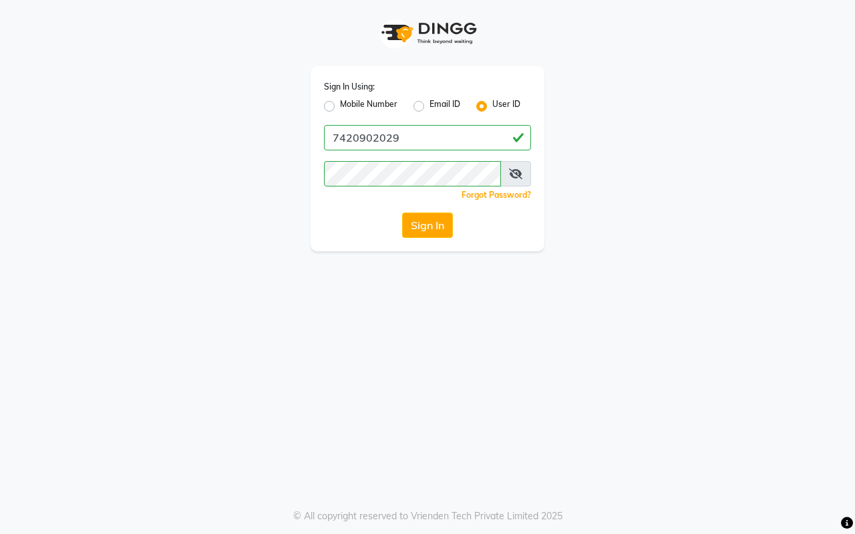
click at [340, 110] on label "Mobile Number" at bounding box center [368, 106] width 57 height 16
click at [340, 107] on input "Mobile Number" at bounding box center [344, 102] width 9 height 9
radio input "true"
radio input "false"
click at [492, 106] on label "User ID" at bounding box center [506, 106] width 28 height 16
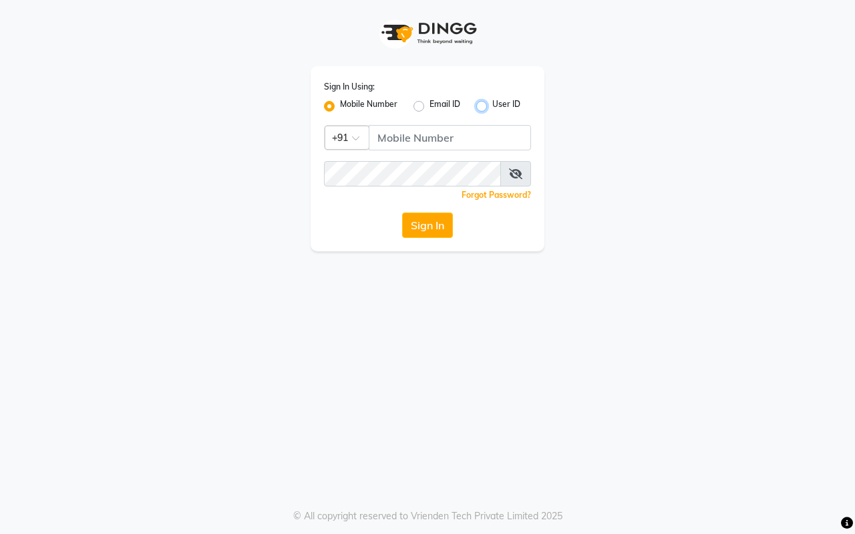
click at [492, 106] on input "User ID" at bounding box center [496, 102] width 9 height 9
radio input "true"
radio input "false"
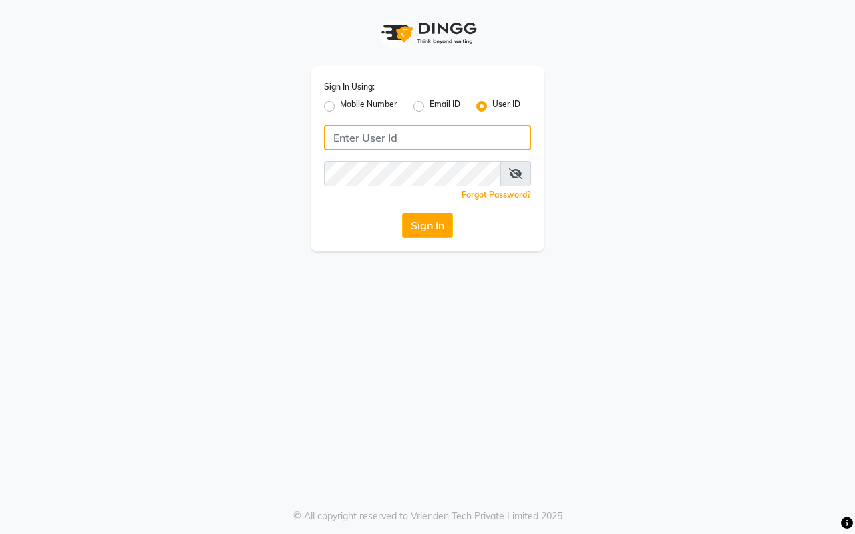
click at [407, 135] on input "Username" at bounding box center [427, 137] width 207 height 25
click at [369, 138] on input "Username" at bounding box center [427, 137] width 207 height 25
type input "vpsalon"
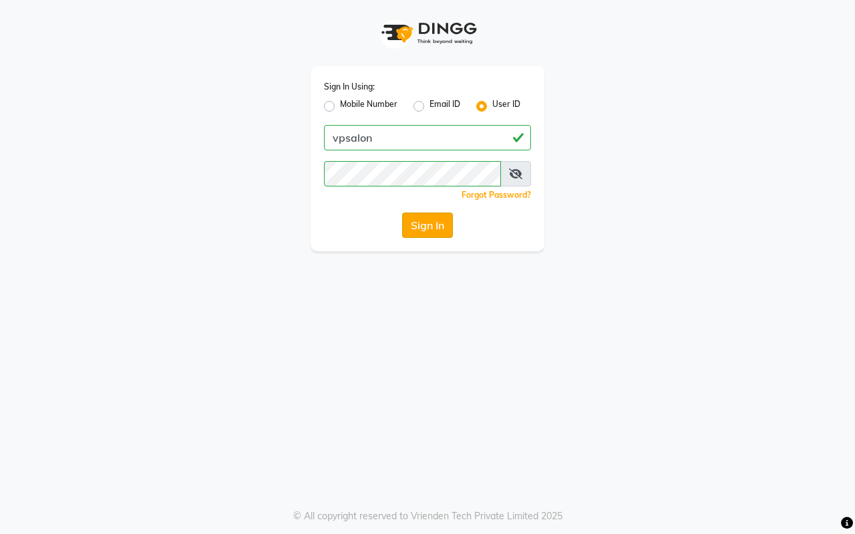
click at [428, 222] on button "Sign In" at bounding box center [427, 224] width 51 height 25
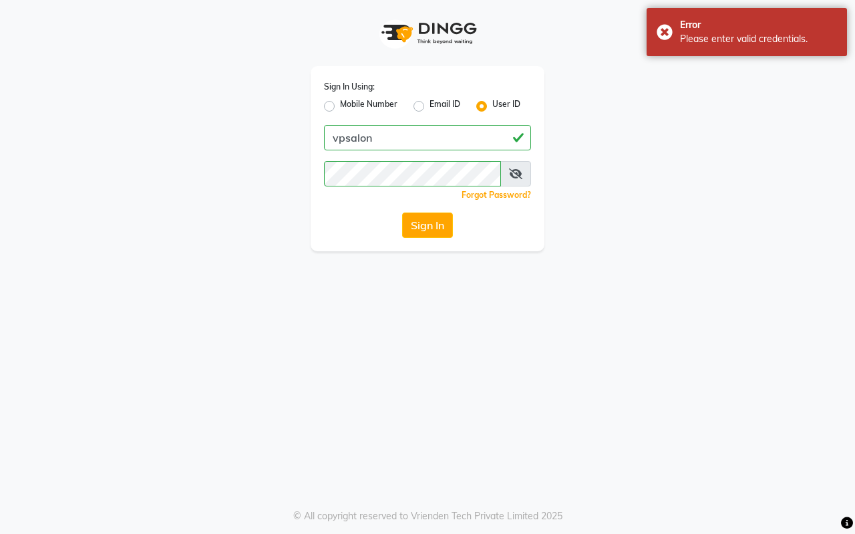
click at [521, 172] on icon at bounding box center [515, 173] width 13 height 11
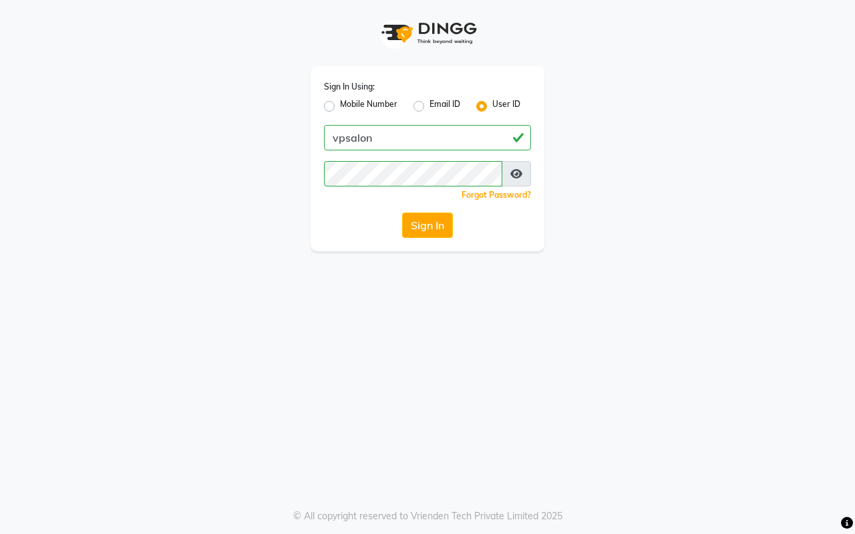
drag, startPoint x: 340, startPoint y: 498, endPoint x: 343, endPoint y: 406, distance: 91.6
click at [340, 496] on div "Sign In Using: Mobile Number Email ID User ID vpsalon Remember me Forgot Passwo…" at bounding box center [427, 267] width 855 height 534
click at [418, 235] on button "Sign In" at bounding box center [427, 224] width 51 height 25
